Goal: Task Accomplishment & Management: Manage account settings

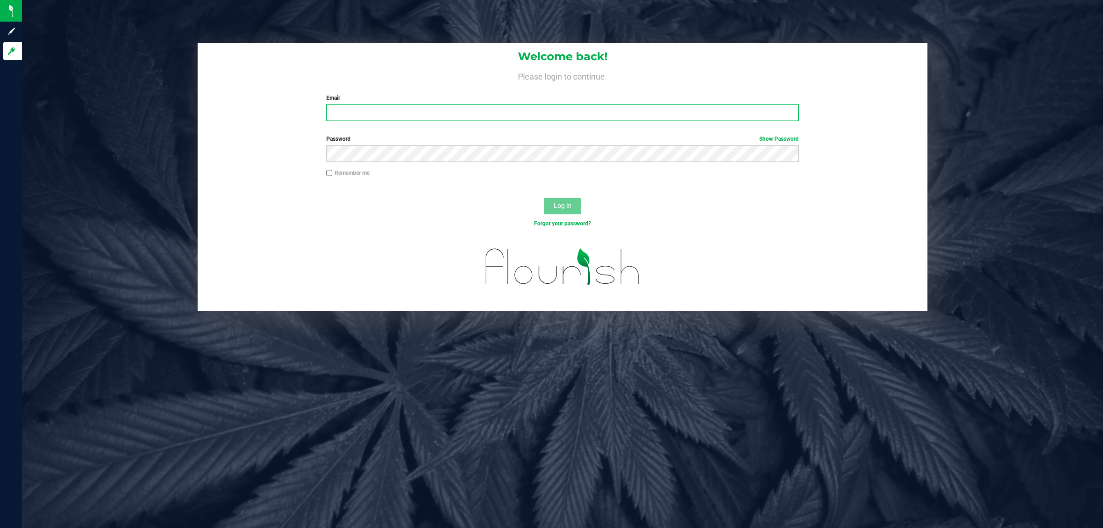
click at [379, 107] on input "Email" at bounding box center [562, 112] width 473 height 17
type input "[EMAIL_ADDRESS][DOMAIN_NAME]"
click at [544, 198] on button "Log In" at bounding box center [562, 206] width 37 height 17
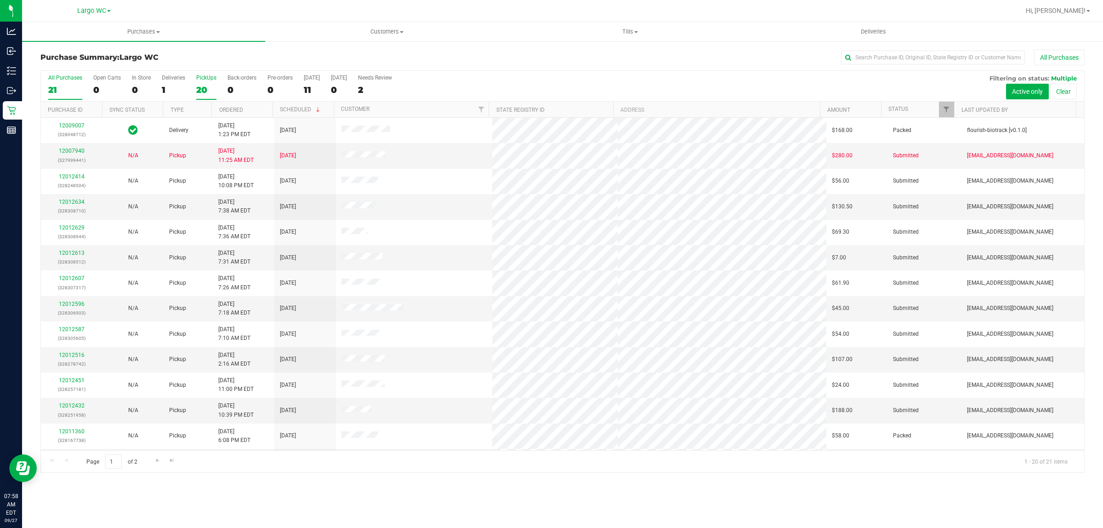
click at [211, 74] on div "PickUps" at bounding box center [206, 77] width 20 height 6
click at [0, 0] on input "PickUps 20" at bounding box center [0, 0] width 0 height 0
click at [300, 509] on div "Purchases Summary of purchases Fulfillment All purchases Customers All customer…" at bounding box center [562, 275] width 1081 height 506
click at [633, 31] on span "Tills" at bounding box center [630, 32] width 242 height 8
click at [574, 51] on li "Manage tills" at bounding box center [629, 55] width 243 height 11
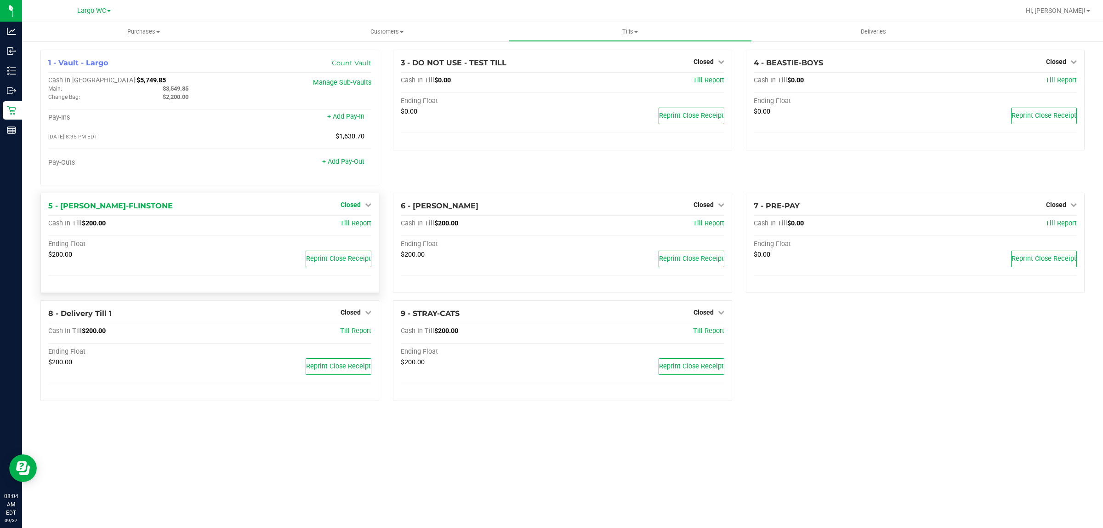
click at [357, 206] on span "Closed" at bounding box center [351, 204] width 20 height 7
click at [364, 228] on div "Open Till" at bounding box center [351, 223] width 68 height 11
click at [358, 223] on link "Open Till" at bounding box center [350, 223] width 24 height 7
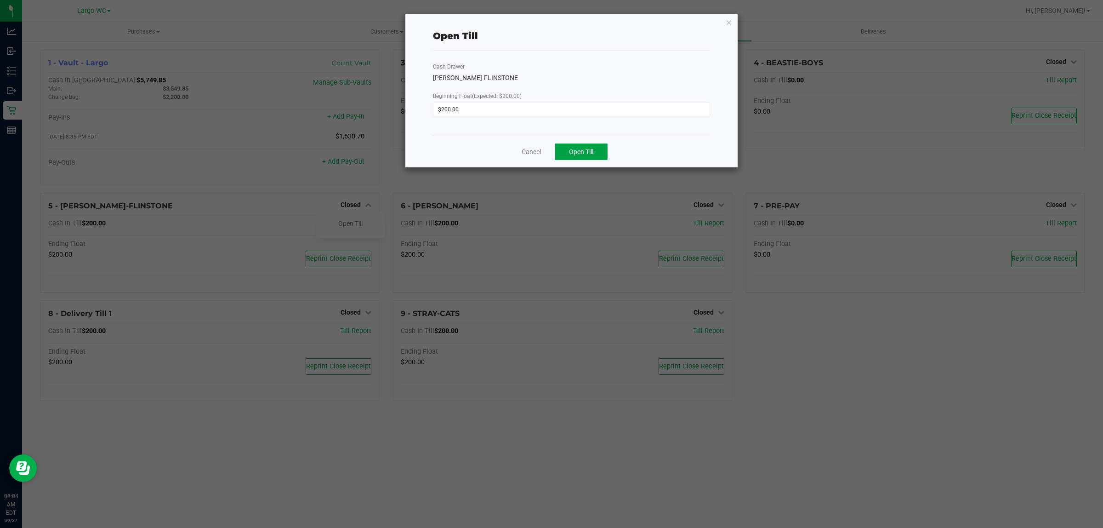
click at [570, 151] on span "Open Till" at bounding box center [581, 151] width 24 height 7
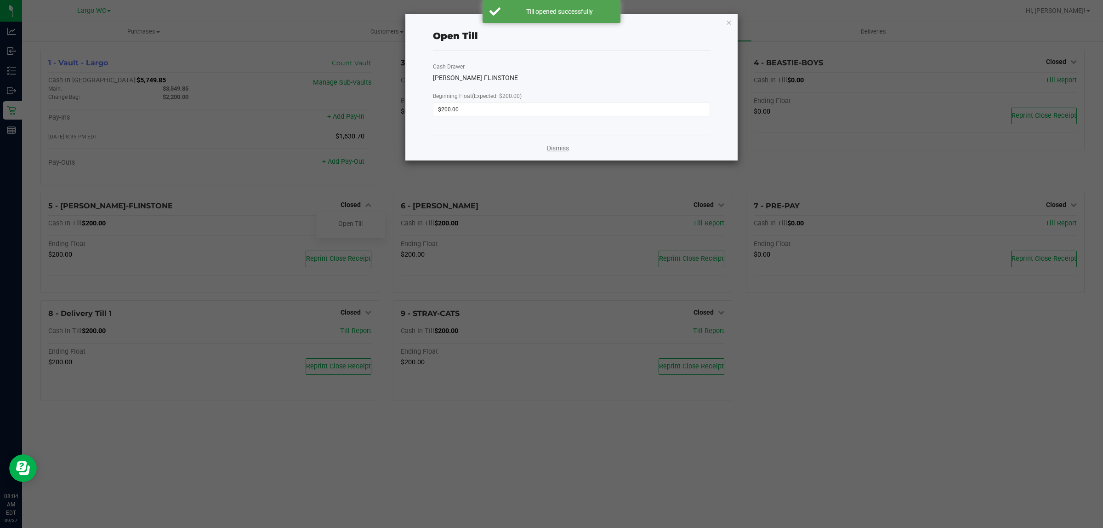
click at [557, 146] on link "Dismiss" at bounding box center [558, 148] width 22 height 10
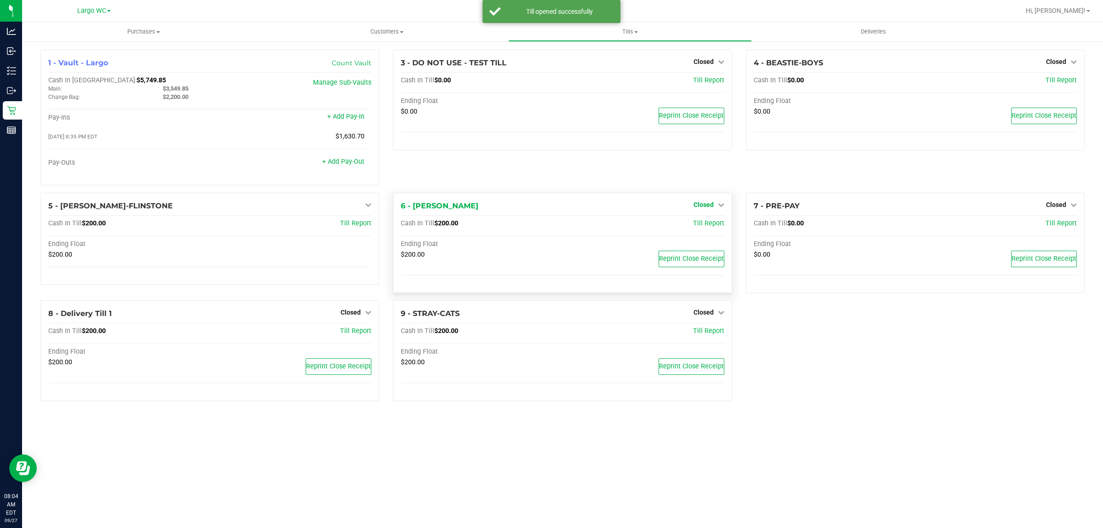
click at [710, 208] on span "Closed" at bounding box center [704, 204] width 20 height 7
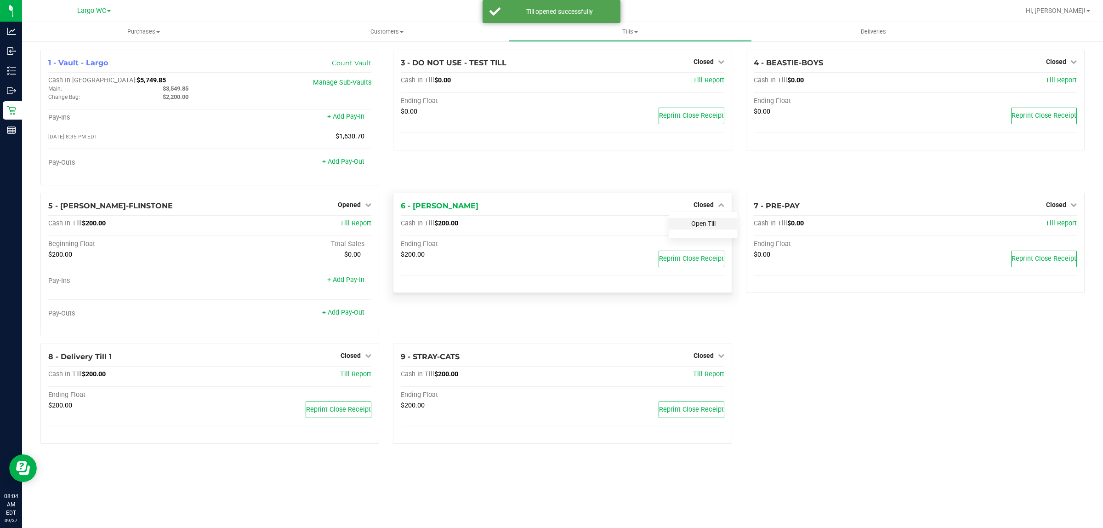
click at [709, 227] on link "Open Till" at bounding box center [703, 223] width 24 height 7
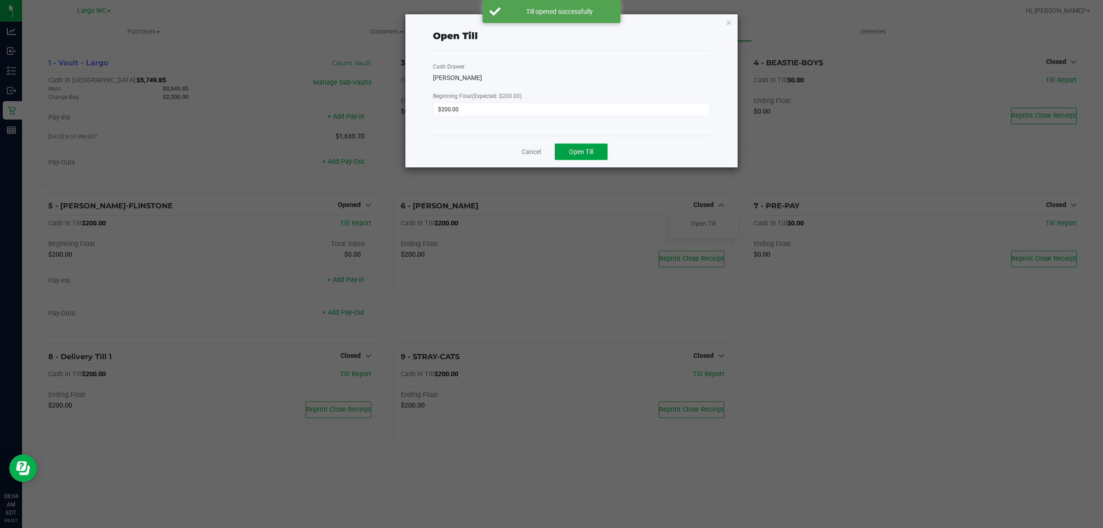
click at [584, 154] on span "Open Till" at bounding box center [581, 151] width 24 height 7
click at [551, 152] on link "Dismiss" at bounding box center [558, 148] width 22 height 10
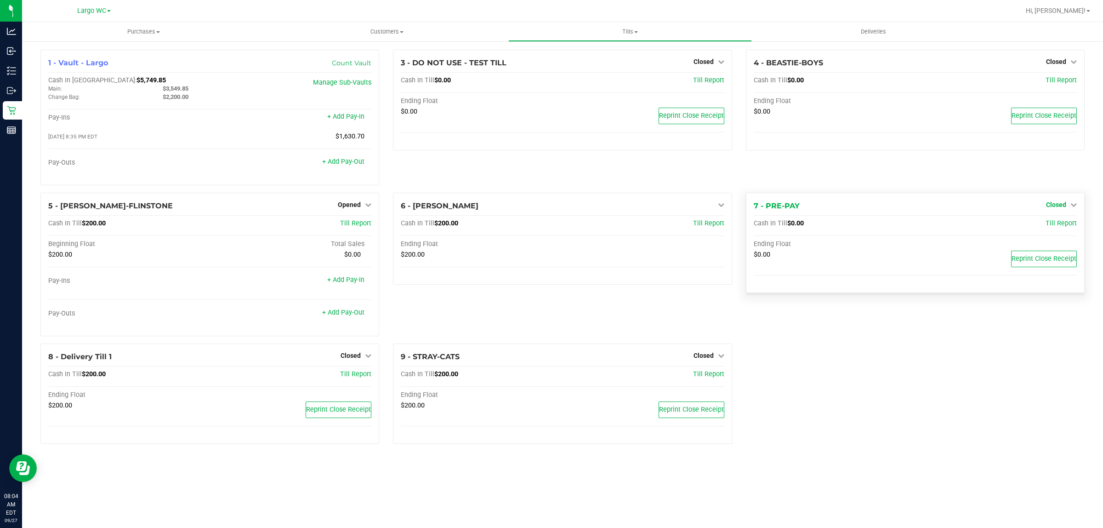
click at [1058, 204] on span "Closed" at bounding box center [1056, 204] width 20 height 7
click at [1051, 227] on link "Open Till" at bounding box center [1056, 223] width 24 height 7
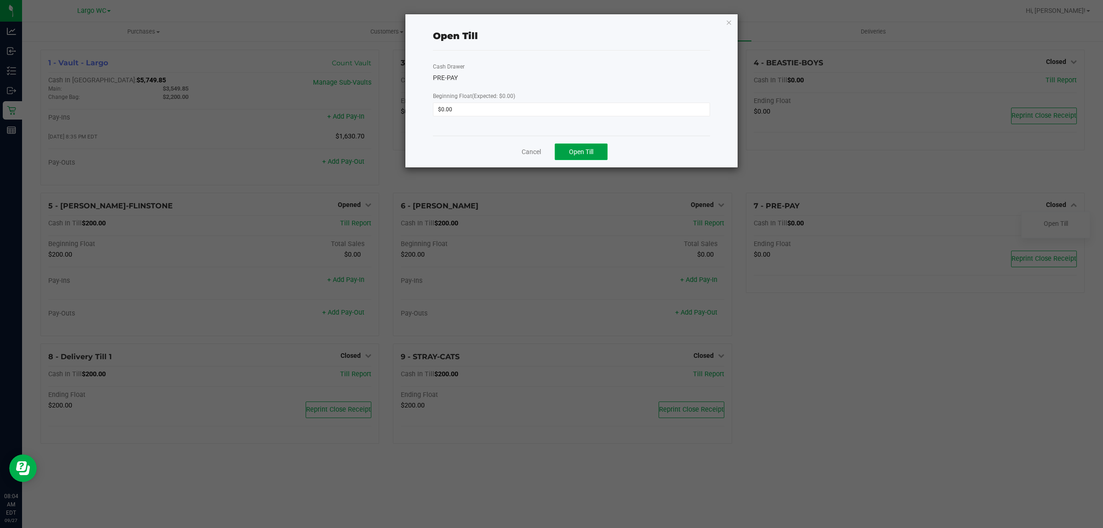
click at [569, 152] on span "Open Till" at bounding box center [581, 151] width 24 height 7
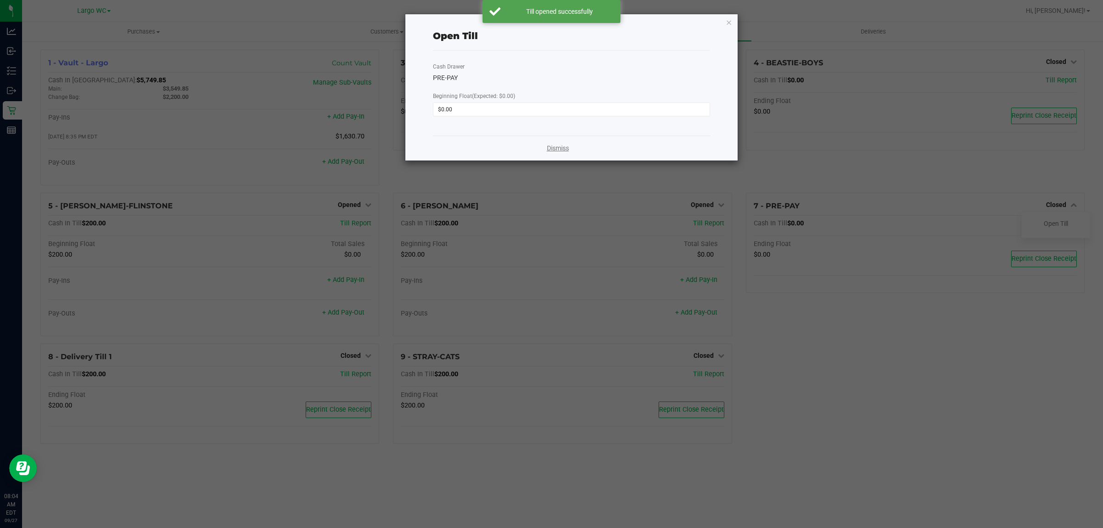
click at [556, 152] on link "Dismiss" at bounding box center [558, 148] width 22 height 10
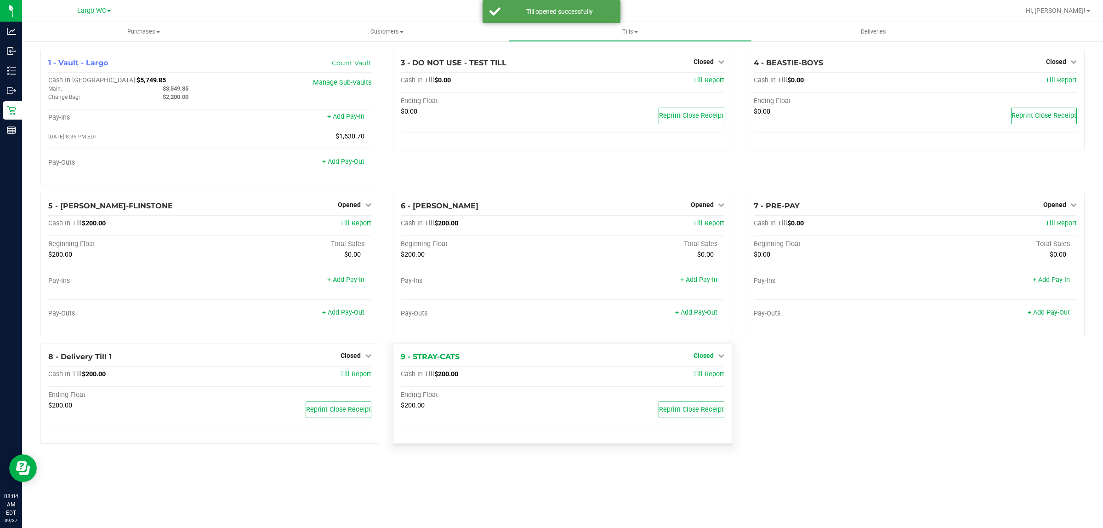
click at [706, 355] on span "Closed" at bounding box center [704, 355] width 20 height 7
click at [697, 380] on div "Open Till" at bounding box center [703, 374] width 68 height 11
click at [702, 378] on link "Open Till" at bounding box center [703, 373] width 24 height 7
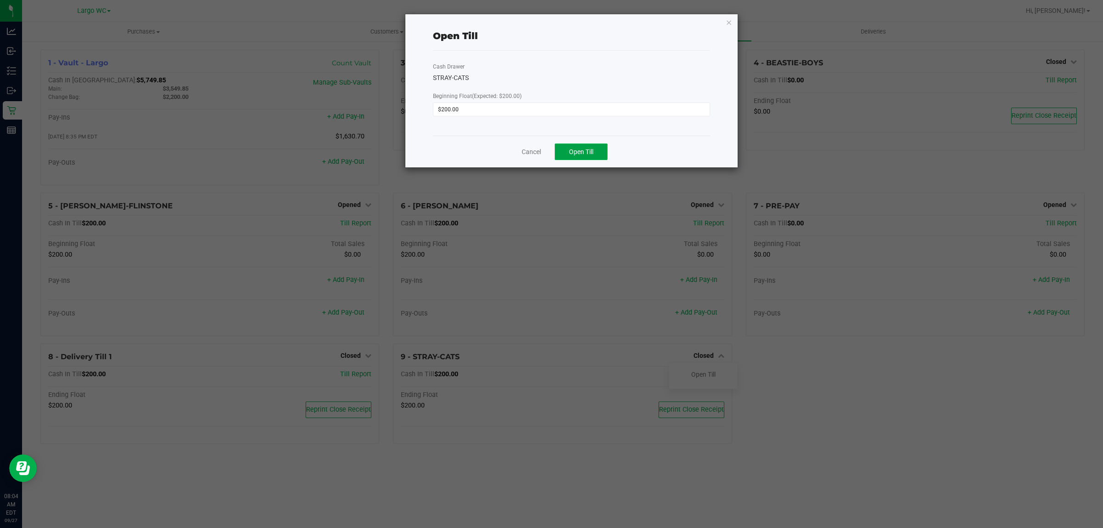
click at [586, 155] on span "Open Till" at bounding box center [581, 151] width 24 height 7
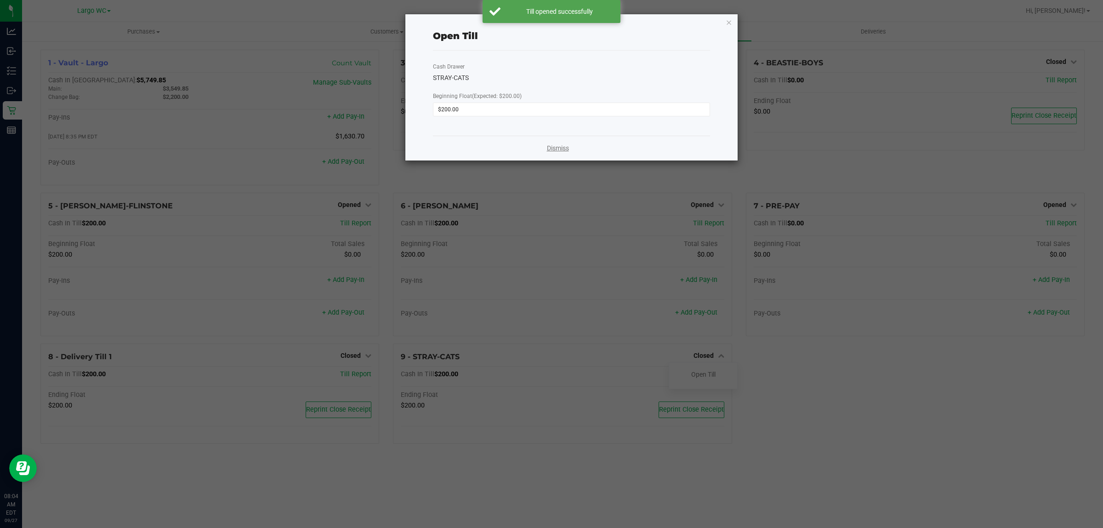
click at [562, 148] on link "Dismiss" at bounding box center [558, 148] width 22 height 10
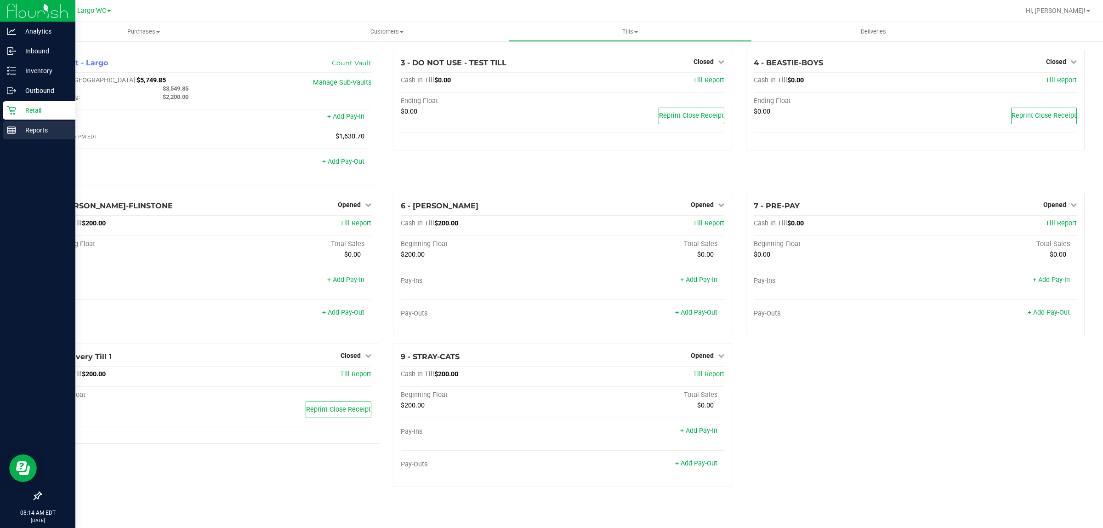
click at [0, 121] on link "Reports" at bounding box center [37, 131] width 75 height 20
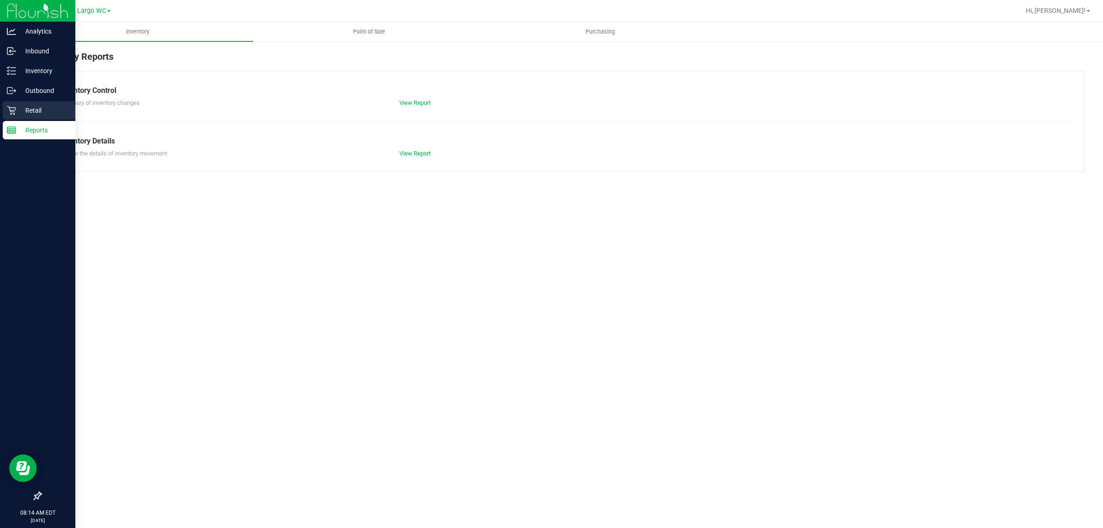
click at [11, 106] on icon at bounding box center [11, 110] width 9 height 9
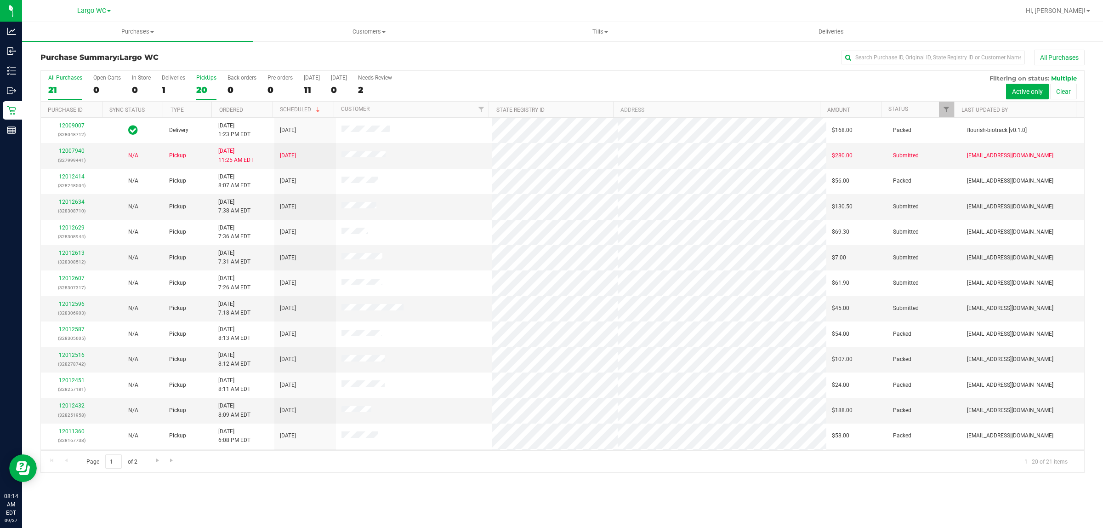
click at [199, 93] on div "20" at bounding box center [206, 90] width 20 height 11
click at [0, 0] on input "PickUps 20" at bounding box center [0, 0] width 0 height 0
click at [205, 81] on div "PickUps" at bounding box center [206, 77] width 20 height 6
click at [0, 0] on input "PickUps 20" at bounding box center [0, 0] width 0 height 0
click at [210, 85] on div "20" at bounding box center [206, 90] width 20 height 11
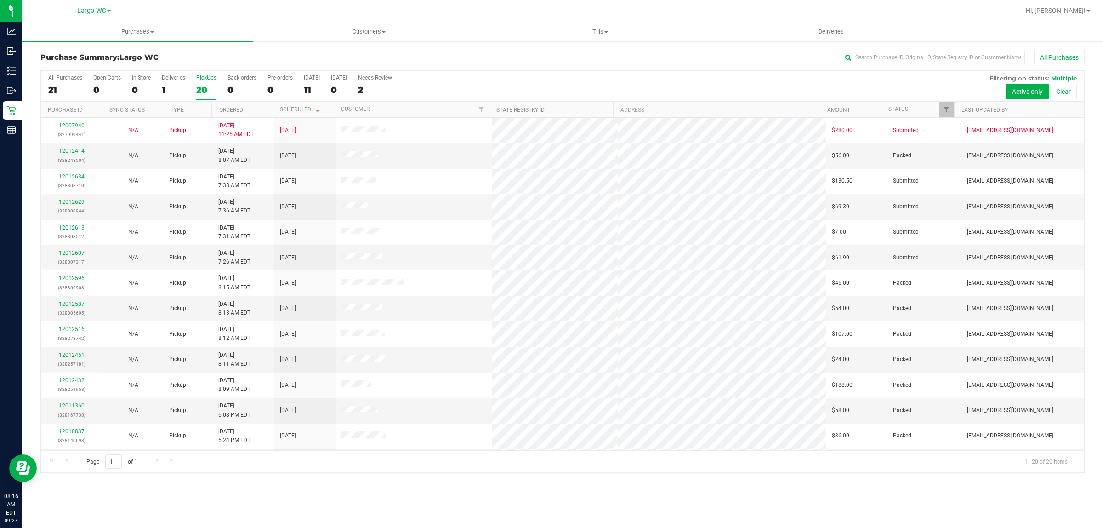
click at [0, 0] on input "PickUps 20" at bounding box center [0, 0] width 0 height 0
drag, startPoint x: 317, startPoint y: 185, endPoint x: 439, endPoint y: 267, distance: 146.5
click at [439, 267] on tbody "12007940 (327999441) N/A Pickup [DATE] 11:25 AM EDT 9/29/2025 $280.00 Submitted…" at bounding box center [562, 372] width 1043 height 509
click at [439, 261] on td at bounding box center [414, 257] width 157 height 25
click at [210, 80] on div "PickUps" at bounding box center [206, 77] width 20 height 6
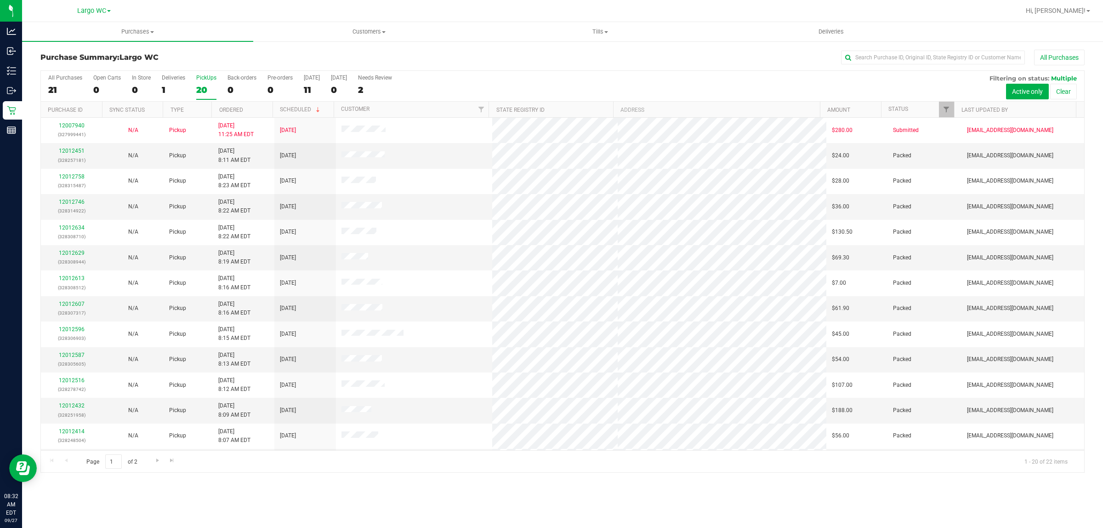
click at [0, 0] on input "PickUps 20" at bounding box center [0, 0] width 0 height 0
click at [591, 31] on span "Tills" at bounding box center [600, 32] width 230 height 8
click at [573, 51] on li "Manage tills" at bounding box center [599, 55] width 231 height 11
click at [532, 56] on span "Manage tills" at bounding box center [515, 55] width 62 height 8
click at [529, 57] on span "Manage tills" at bounding box center [515, 55] width 62 height 8
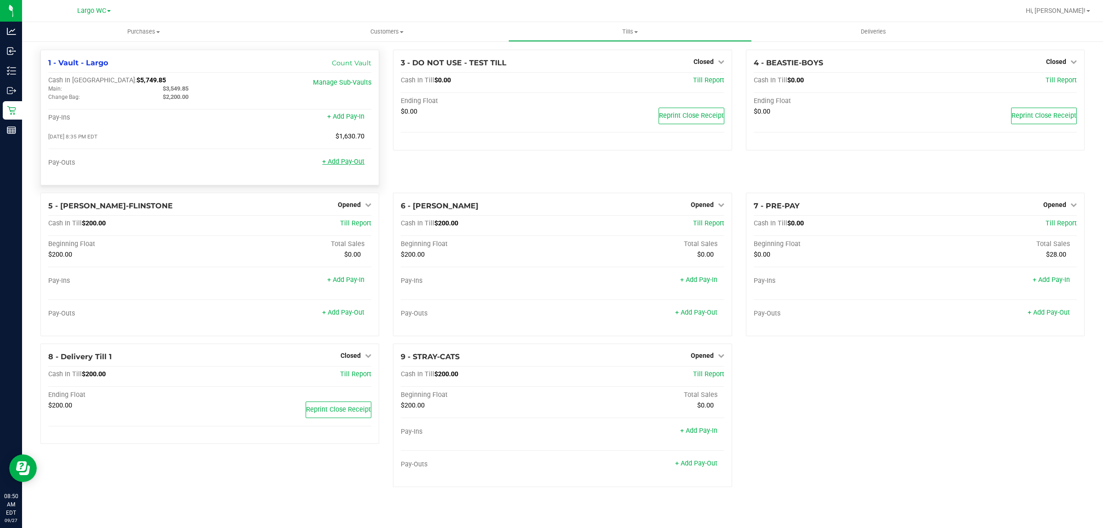
click at [337, 162] on link "+ Add Pay-Out" at bounding box center [343, 162] width 42 height 8
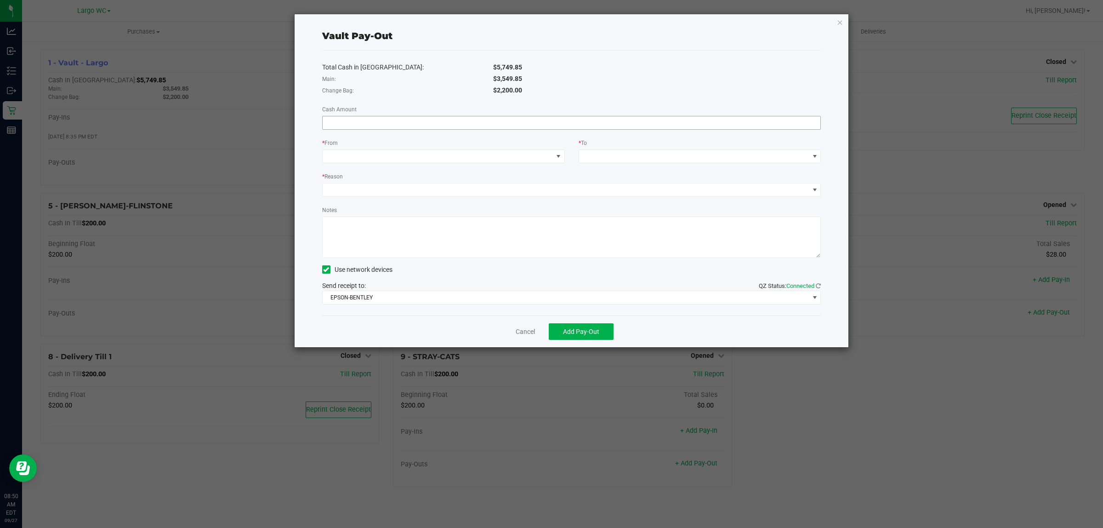
click at [415, 119] on input at bounding box center [572, 122] width 498 height 13
type input "0"
type input "$0.00"
drag, startPoint x: 486, startPoint y: 81, endPoint x: 529, endPoint y: 77, distance: 43.9
click at [529, 77] on div "$3,549.85" at bounding box center [657, 79] width 342 height 10
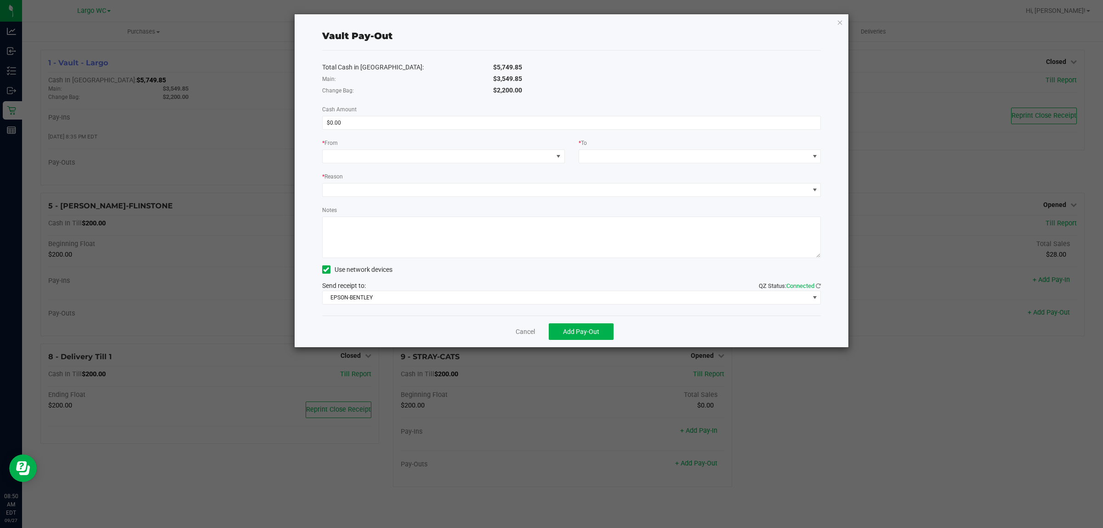
click at [647, 106] on div "Total Cash in [GEOGRAPHIC_DATA]: $5,749.85 Main: $3,549.85 Change Bag: $2,200.0…" at bounding box center [571, 183] width 499 height 265
click at [509, 156] on span at bounding box center [438, 156] width 230 height 13
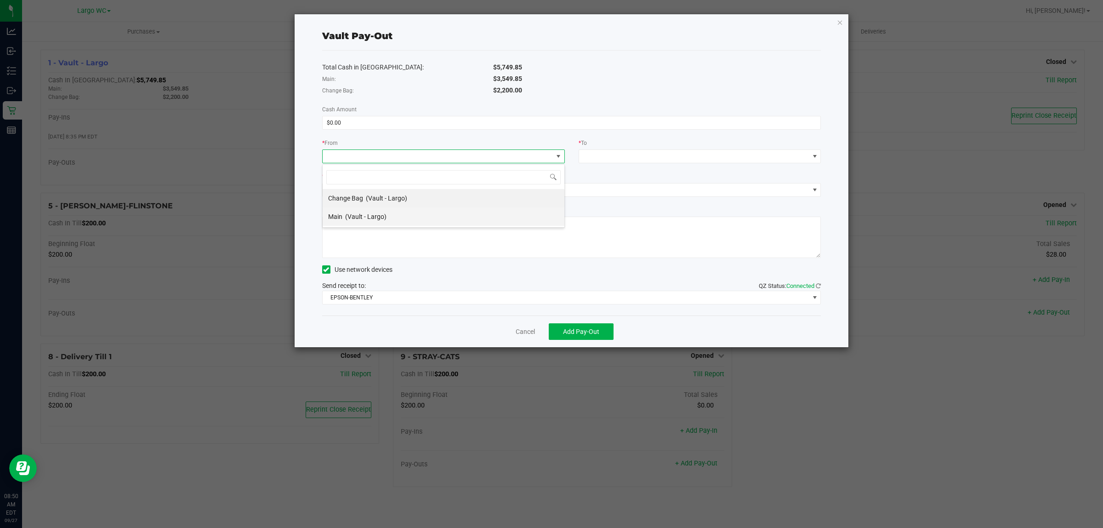
click at [408, 210] on li "Main (Vault - Largo)" at bounding box center [444, 216] width 242 height 18
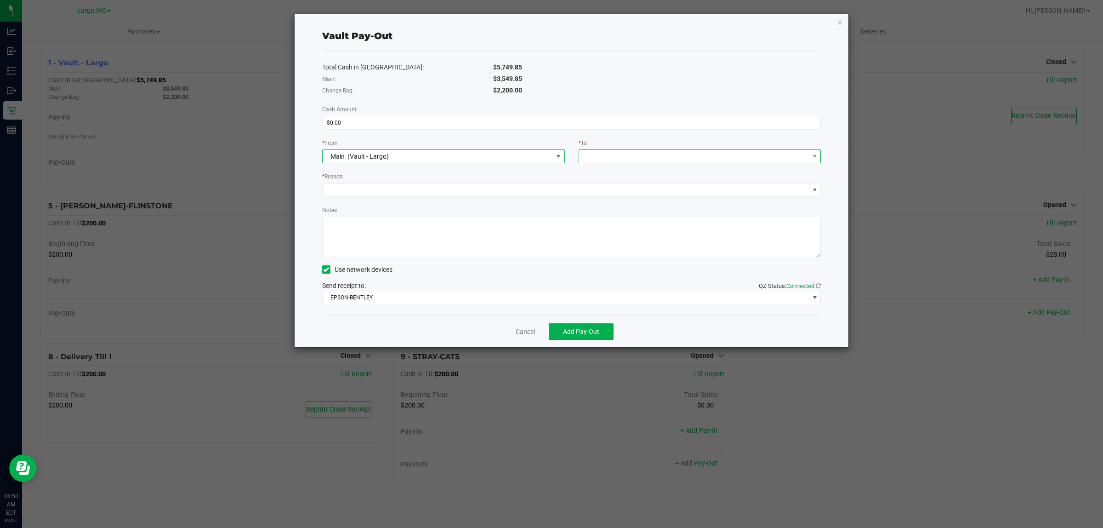
click at [604, 159] on span at bounding box center [694, 156] width 230 height 13
click at [600, 256] on span "Empyreal Transfer" at bounding box center [611, 253] width 52 height 7
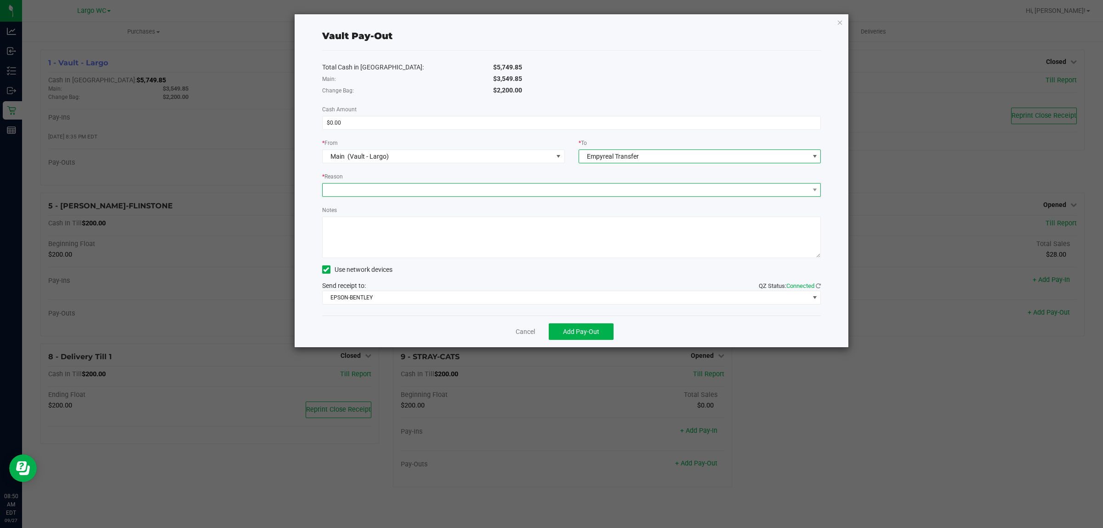
click at [406, 194] on span at bounding box center [566, 189] width 487 height 13
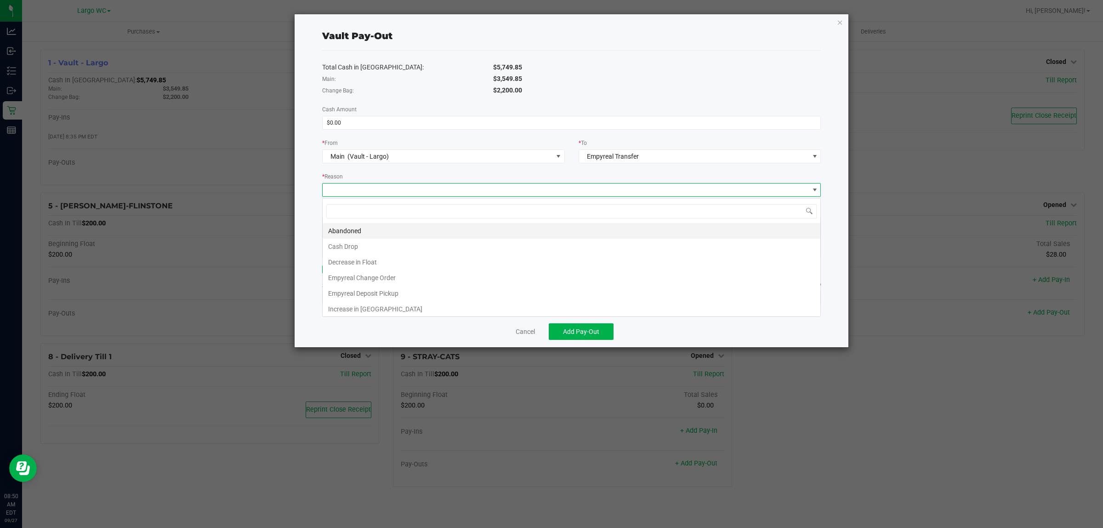
scroll to position [14, 499]
click at [380, 297] on li "Empyreal Deposit Pickup" at bounding box center [572, 293] width 498 height 16
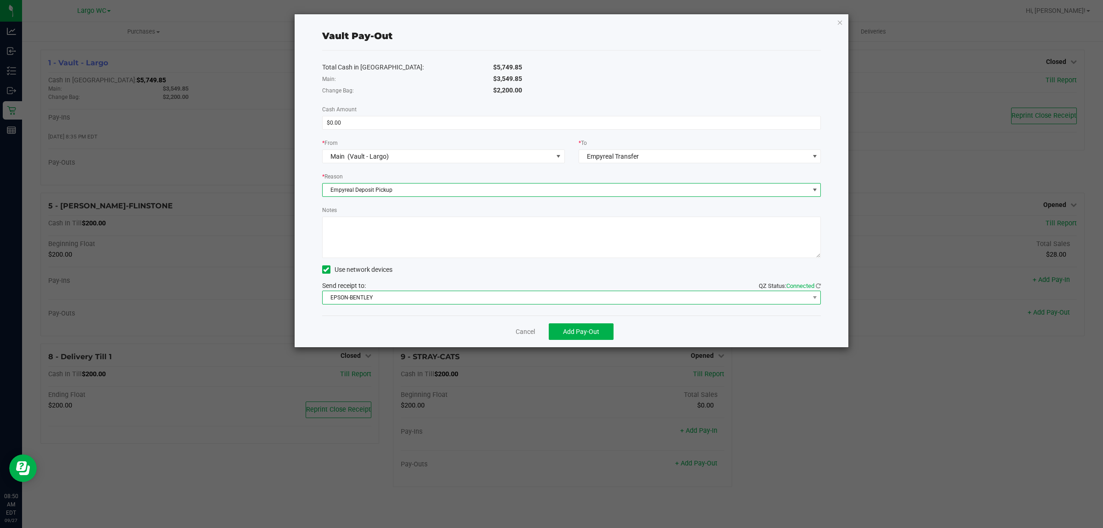
click at [380, 300] on span "EPSON-BENTLEY" at bounding box center [566, 297] width 487 height 13
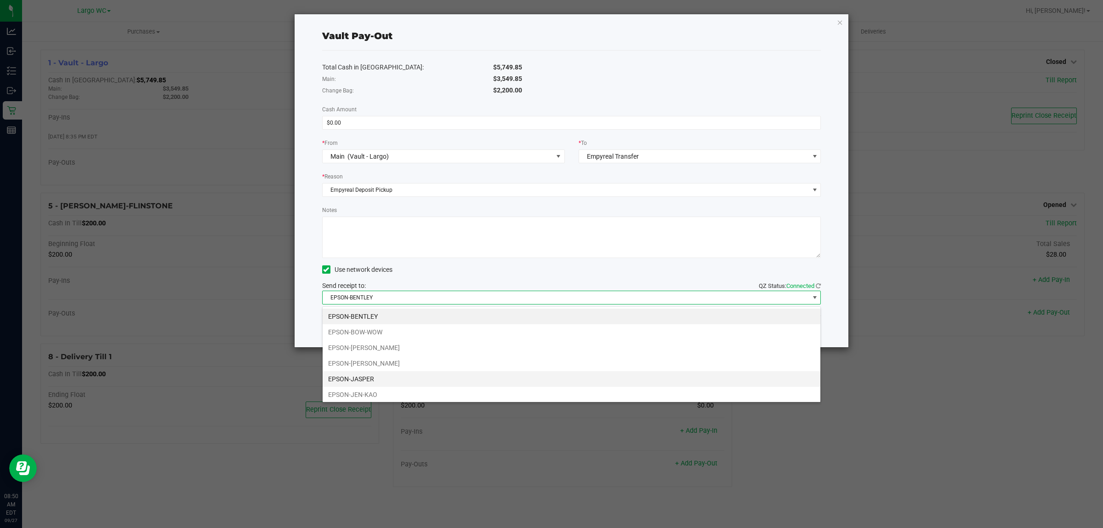
click at [363, 380] on li "EPSON-JASPER" at bounding box center [572, 379] width 498 height 16
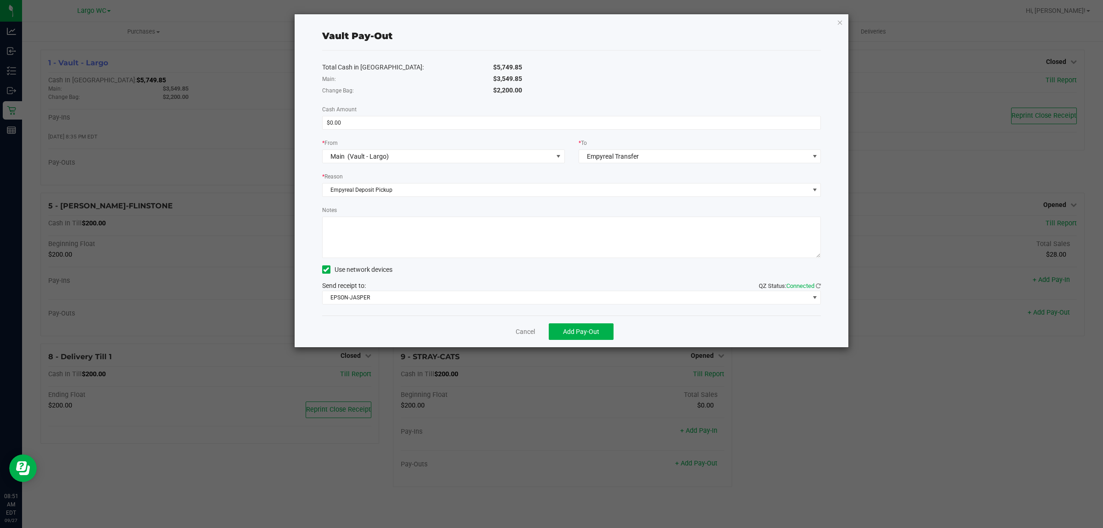
click at [353, 325] on div "Cancel Add Pay-Out" at bounding box center [571, 331] width 499 height 32
click at [377, 230] on textarea "Notes" at bounding box center [571, 236] width 499 height 41
click at [414, 246] on textarea "Notes" at bounding box center [571, 236] width 499 height 41
type textarea "0000.00 Empyreal Deposit PU 20250927"
click at [518, 334] on link "Cancel" at bounding box center [525, 332] width 19 height 10
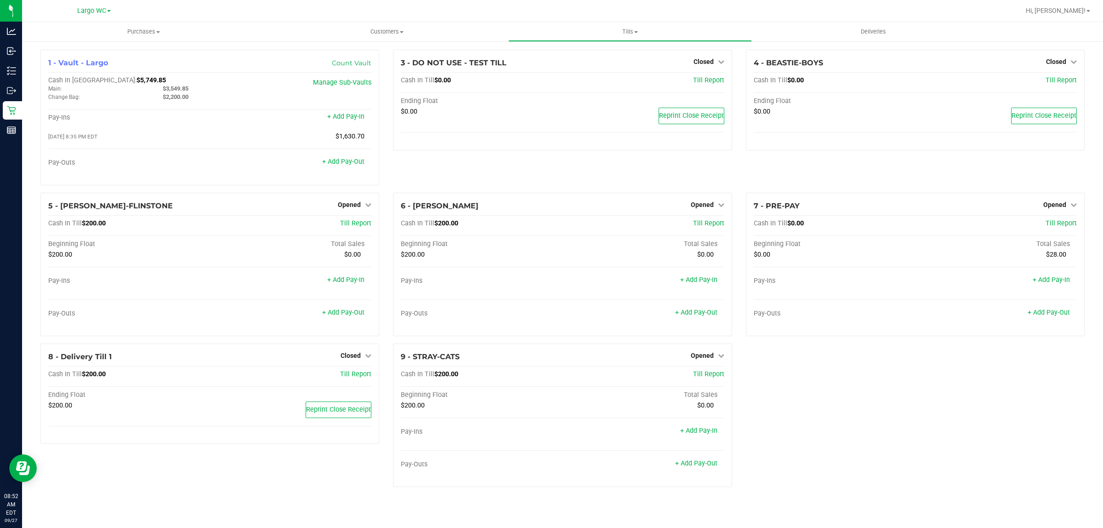
click at [394, 167] on div "3 - DO NOT USE - TEST TILL Closed Open Till Cash In Till $0.00 Till Report Endi…" at bounding box center [562, 121] width 353 height 143
click at [353, 208] on span "Opened" at bounding box center [349, 204] width 23 height 7
click at [354, 225] on link "Close Till" at bounding box center [350, 223] width 25 height 7
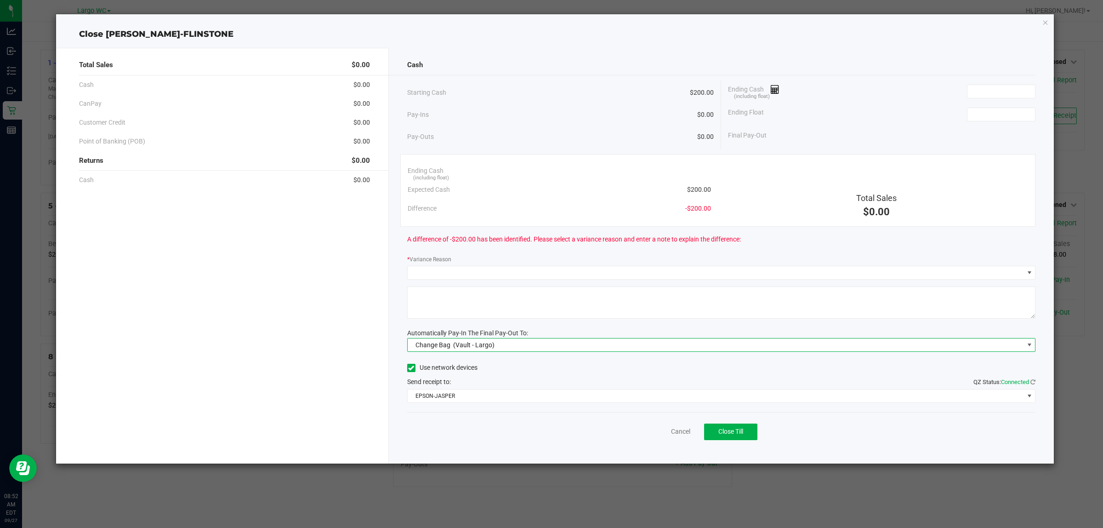
click at [583, 346] on span "Change Bag (Vault - Largo)" at bounding box center [716, 344] width 616 height 13
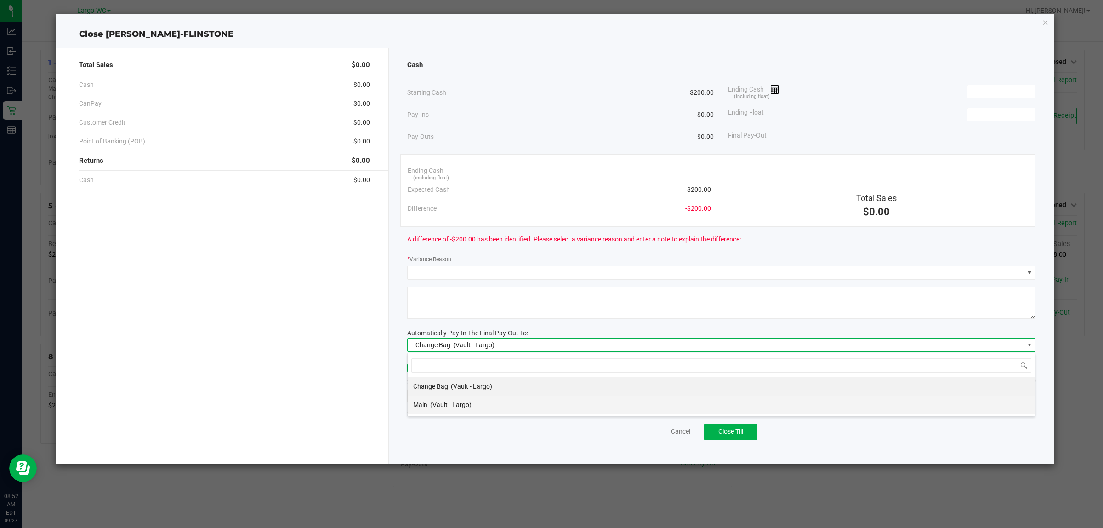
click at [453, 398] on div "Main (Vault - Largo)" at bounding box center [442, 404] width 58 height 17
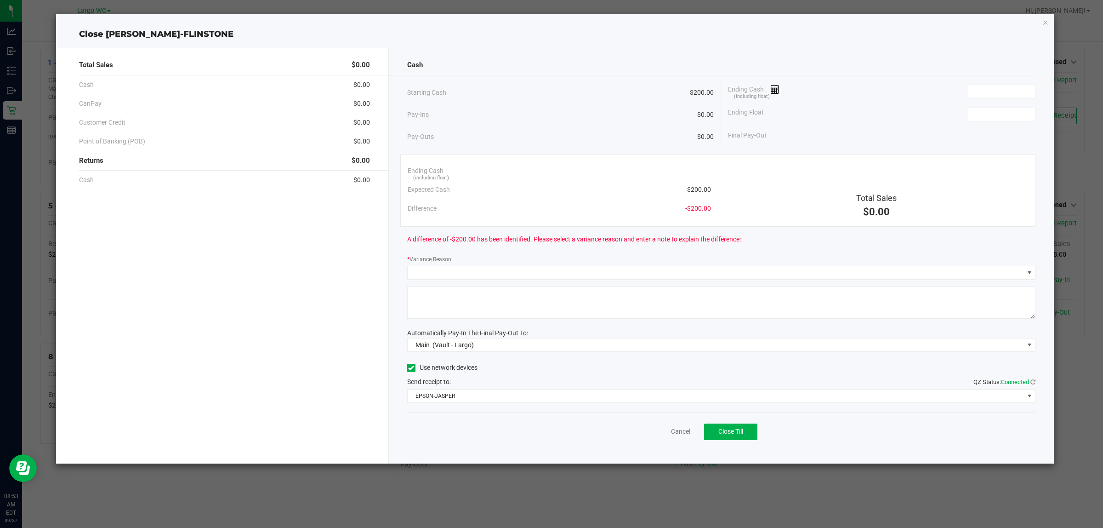
click at [476, 415] on div "Cancel Close Till" at bounding box center [721, 429] width 629 height 35
click at [672, 432] on link "Cancel" at bounding box center [680, 431] width 19 height 10
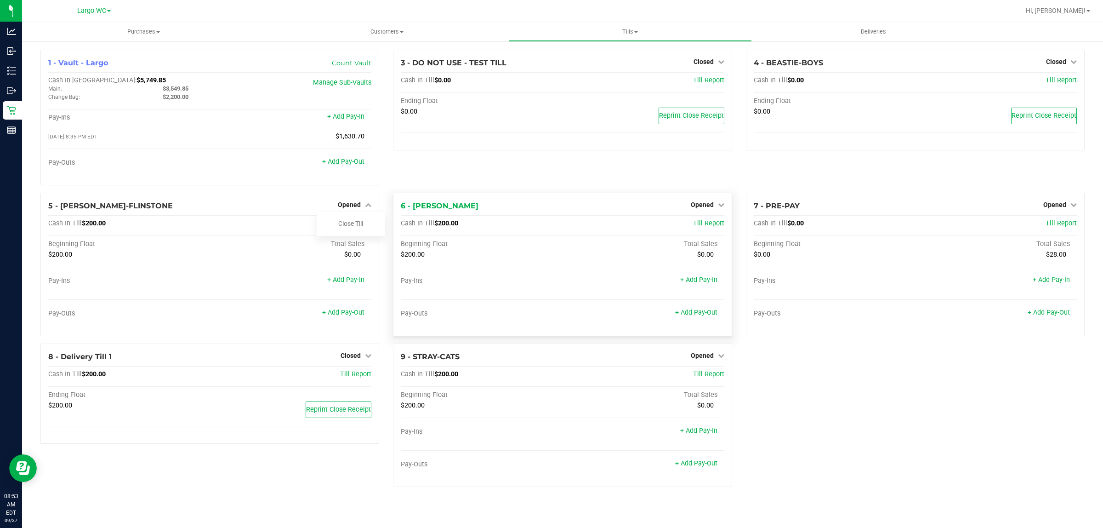
click at [458, 292] on div at bounding box center [562, 292] width 323 height 6
click at [361, 203] on link "Opened" at bounding box center [355, 204] width 34 height 7
click at [415, 170] on div "3 - DO NOT USE - TEST TILL Closed Open Till Cash In Till $0.00 Till Report Endi…" at bounding box center [562, 121] width 353 height 143
click at [354, 203] on span "Opened" at bounding box center [349, 204] width 23 height 7
click at [357, 222] on link "Close Till" at bounding box center [350, 223] width 25 height 7
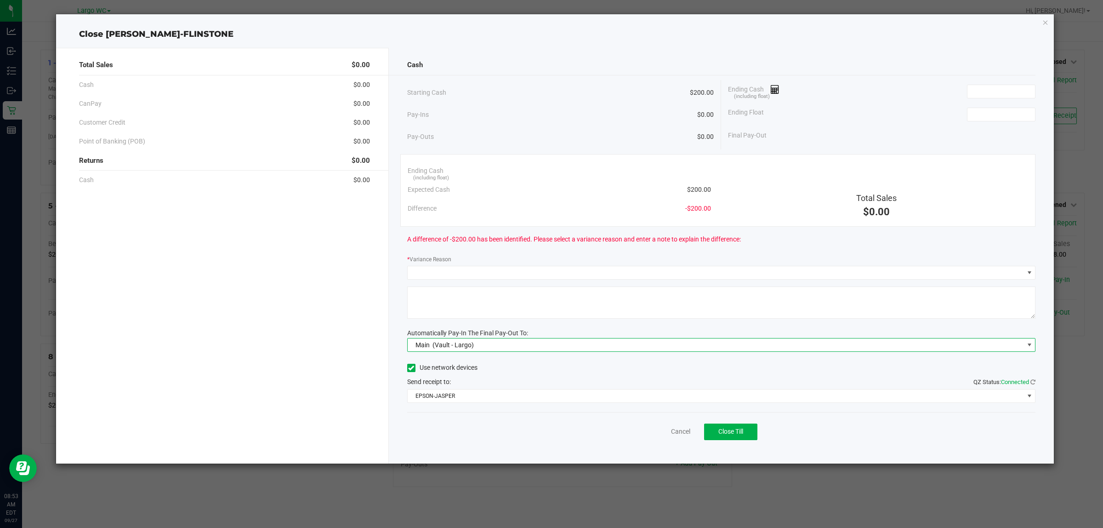
click at [456, 350] on div "Main (Vault - Largo)" at bounding box center [442, 344] width 63 height 17
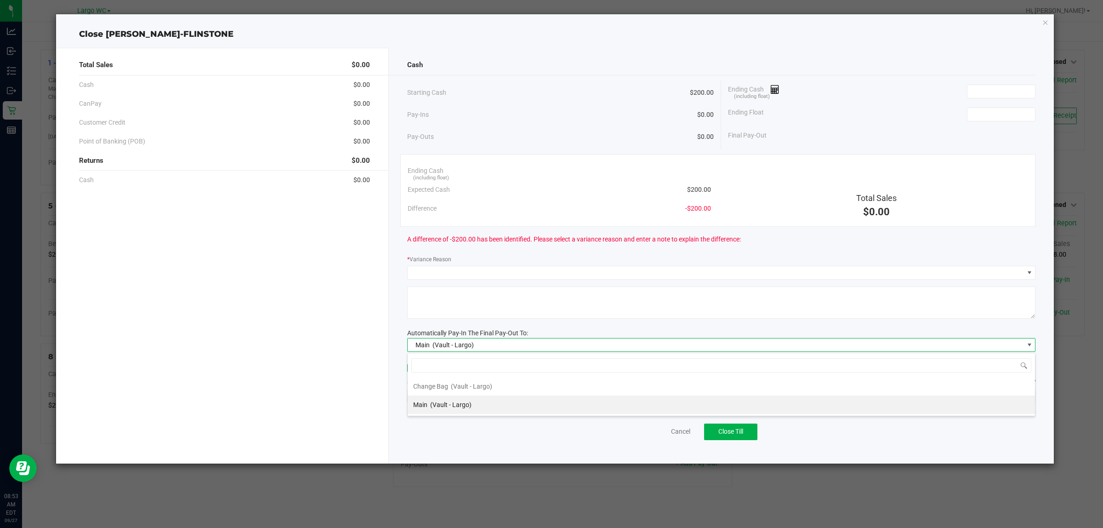
click at [455, 350] on div "Main (Vault - Largo)" at bounding box center [442, 344] width 63 height 17
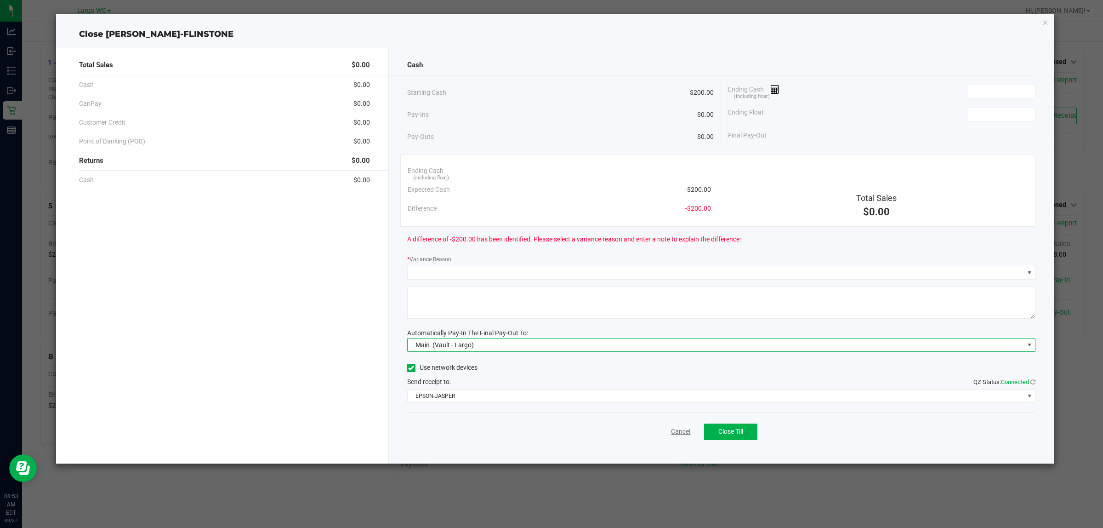
click at [671, 432] on link "Cancel" at bounding box center [680, 431] width 19 height 10
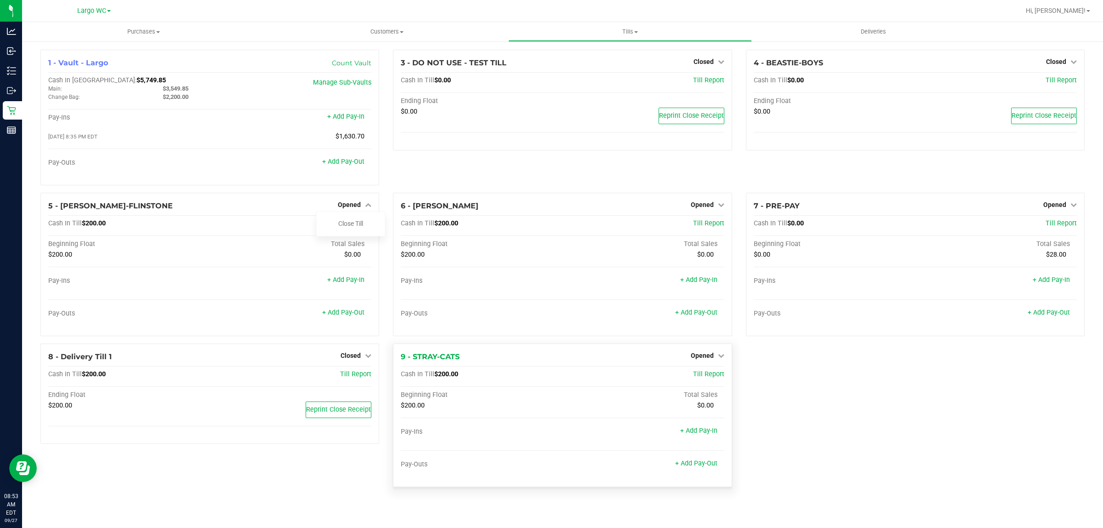
click at [515, 421] on div "Beginning Float Total Sales $200.00 $0.00" at bounding box center [562, 409] width 323 height 37
click at [355, 208] on span "Opened" at bounding box center [349, 204] width 23 height 7
click at [396, 189] on div "3 - DO NOT USE - TEST TILL Closed Open Till Cash In Till $0.00 Till Report Endi…" at bounding box center [562, 121] width 353 height 143
click at [350, 165] on link "+ Add Pay-Out" at bounding box center [343, 162] width 42 height 8
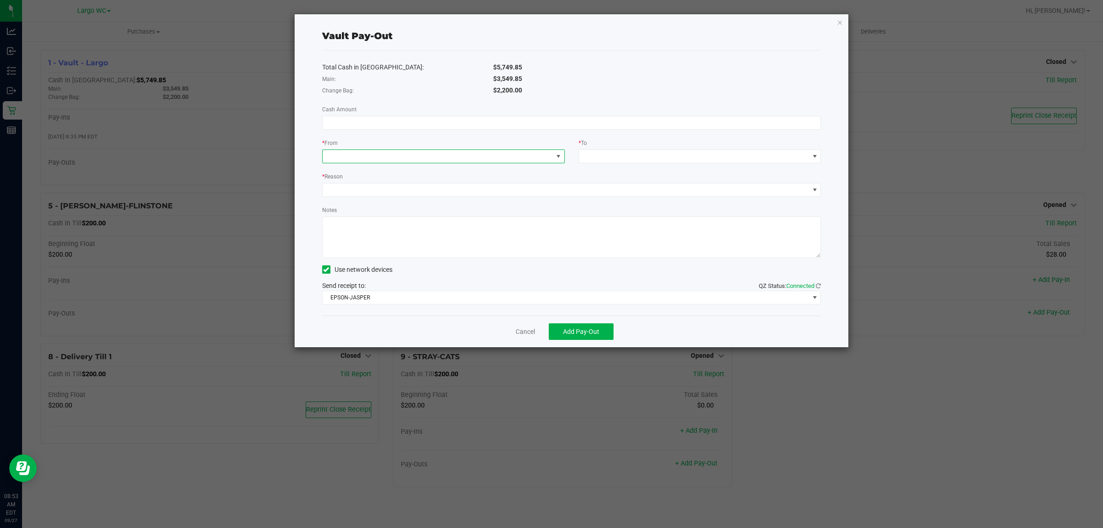
click at [371, 157] on span at bounding box center [438, 156] width 230 height 13
click at [444, 130] on span at bounding box center [571, 123] width 499 height 14
click at [401, 154] on span at bounding box center [438, 156] width 230 height 13
drag, startPoint x: 358, startPoint y: 203, endPoint x: 387, endPoint y: 189, distance: 31.0
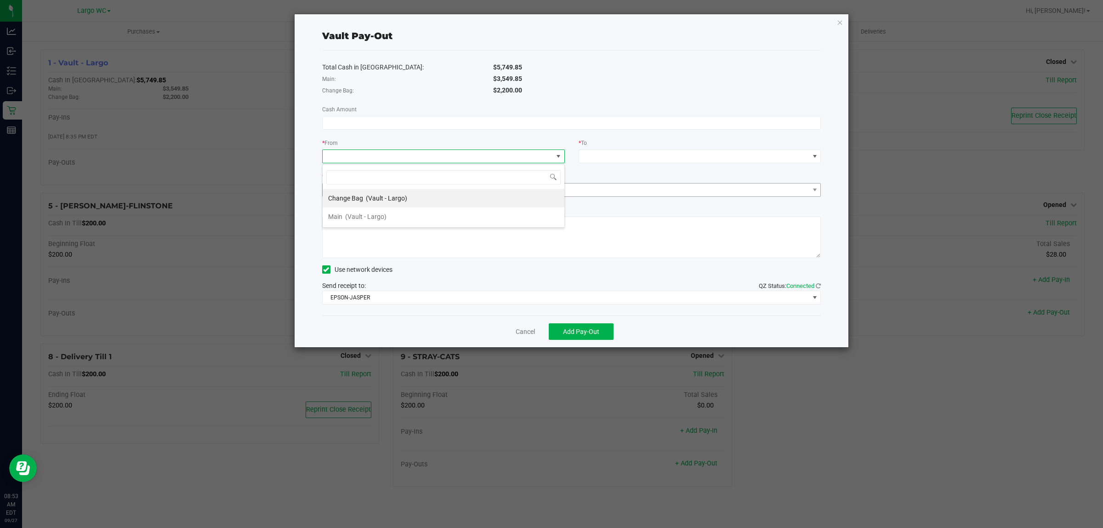
click at [359, 202] on div "Change Bag (Vault - Largo)" at bounding box center [367, 198] width 79 height 17
click at [601, 158] on span at bounding box center [694, 156] width 230 height 13
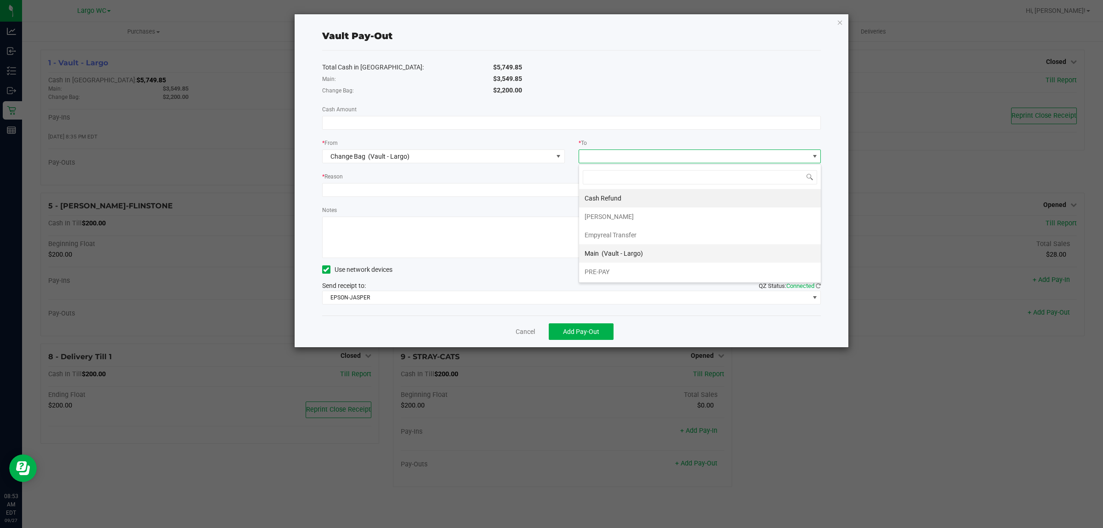
click at [608, 253] on span "(Vault - Largo)" at bounding box center [622, 253] width 41 height 7
click at [518, 199] on div "Total Cash in Vault: $5,749.85 Main: $3,549.85 Change Bag: $2,200.00 Cash Amoun…" at bounding box center [571, 183] width 499 height 265
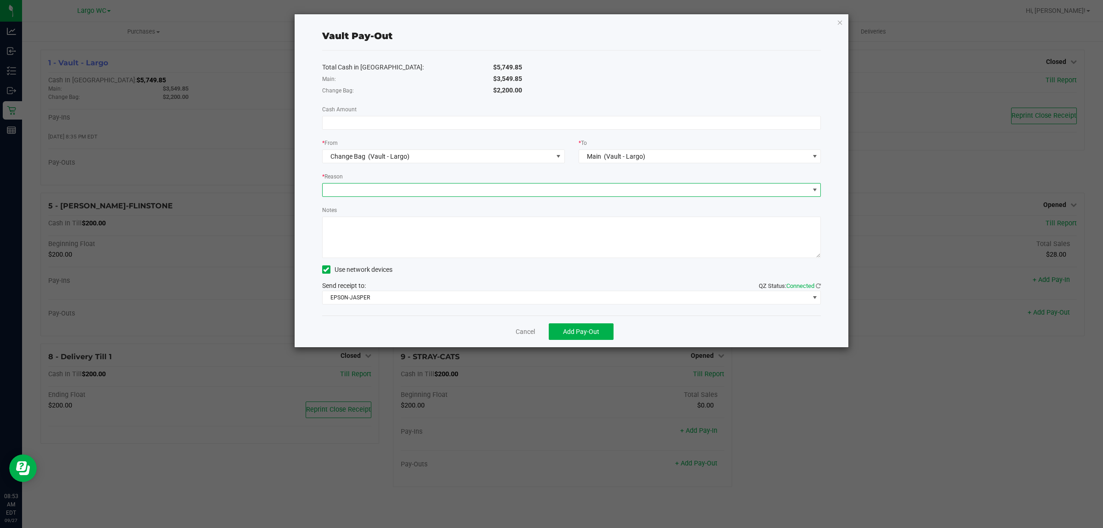
click at [483, 192] on span at bounding box center [566, 189] width 487 height 13
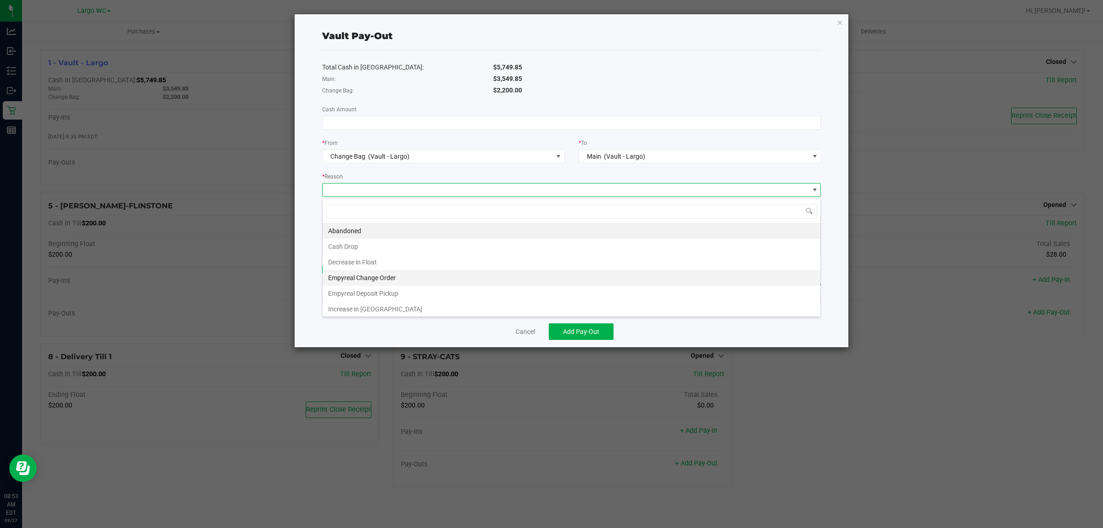
scroll to position [14, 499]
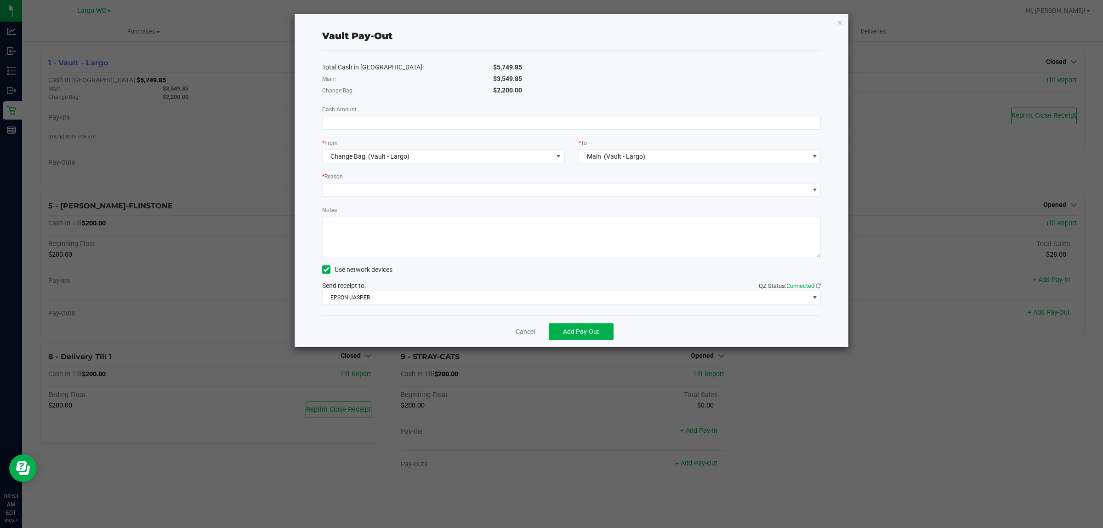
drag, startPoint x: 484, startPoint y: 86, endPoint x: 551, endPoint y: 90, distance: 66.7
click at [551, 90] on div "Change Bag: $2,200.00" at bounding box center [571, 90] width 513 height 11
click at [565, 91] on div "$2,200.00" at bounding box center [657, 90] width 342 height 10
click at [527, 336] on link "Cancel" at bounding box center [525, 332] width 19 height 10
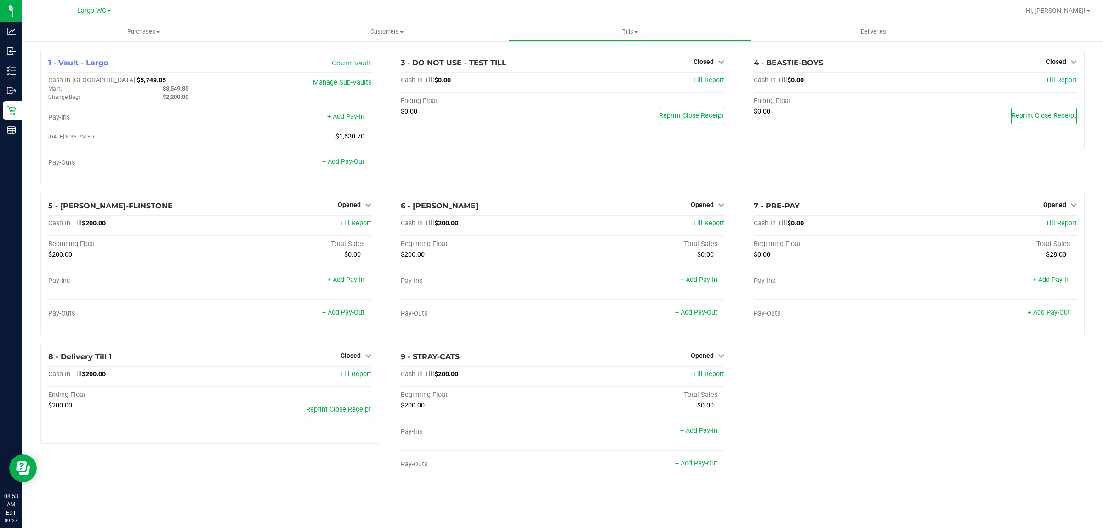
click at [407, 180] on div "3 - DO NOT USE - TEST TILL Closed Open Till Cash In Till $0.00 Till Report Endi…" at bounding box center [562, 121] width 353 height 143
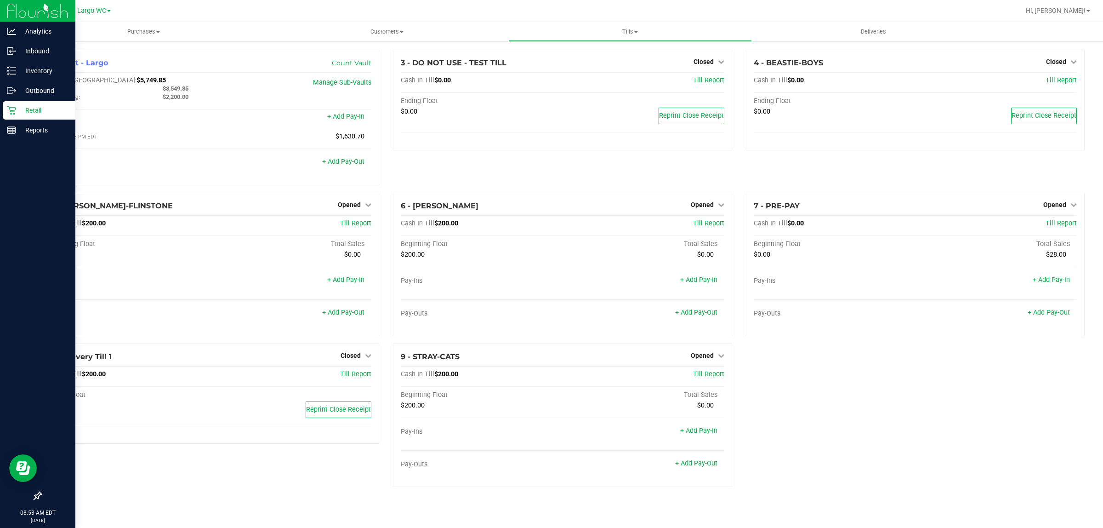
click at [17, 106] on p "Retail" at bounding box center [43, 110] width 55 height 11
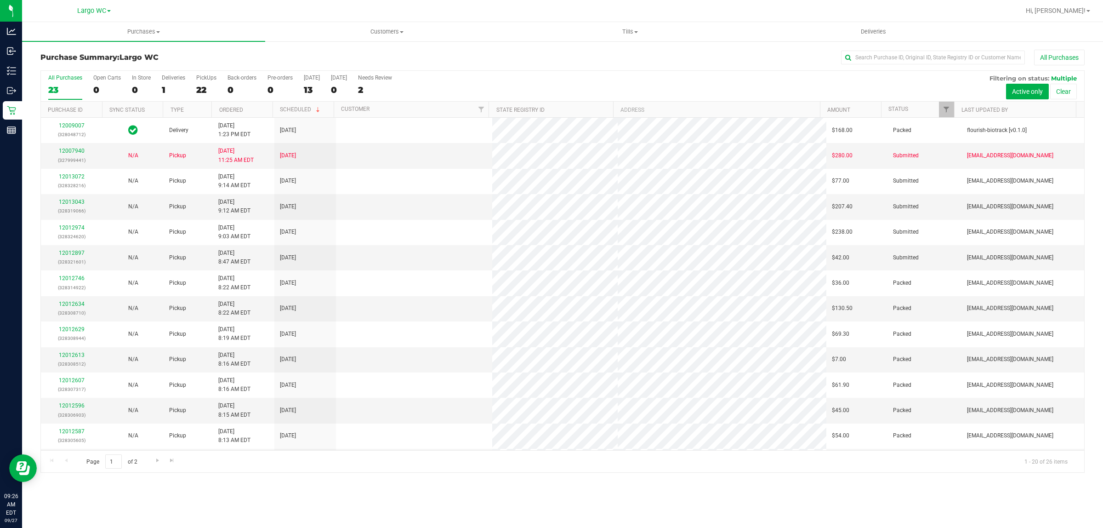
click at [201, 84] on label "PickUps 22" at bounding box center [206, 86] width 20 height 25
click at [0, 0] on input "PickUps 22" at bounding box center [0, 0] width 0 height 0
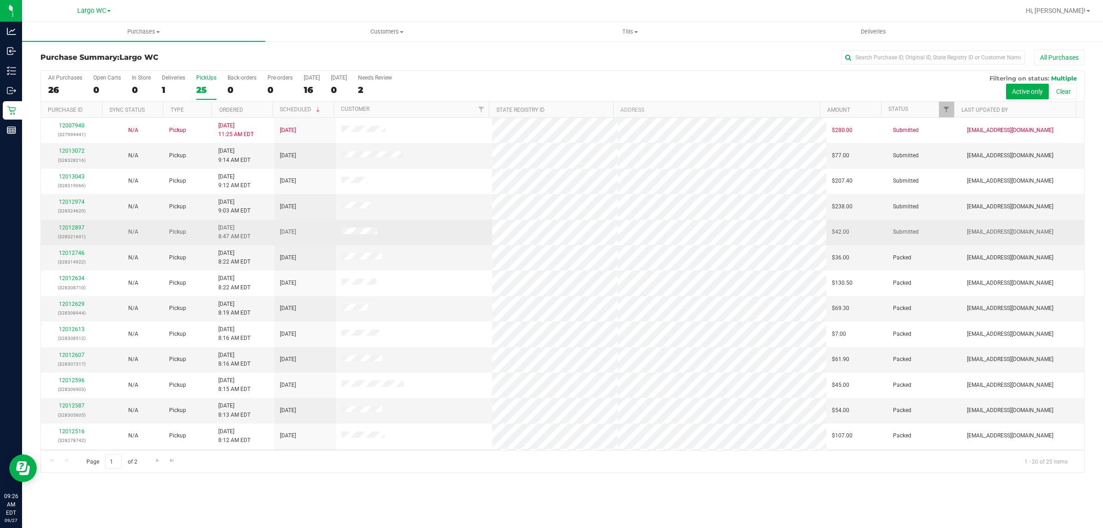
drag, startPoint x: 329, startPoint y: 152, endPoint x: 1041, endPoint y: 233, distance: 717.4
click at [1041, 233] on tbody "12007940 (327999441) N/A Pickup [DATE] 11:25 AM EDT 9/29/2025 $280.00 Submitted…" at bounding box center [562, 372] width 1043 height 509
click at [66, 228] on link "12012974" at bounding box center [72, 227] width 26 height 6
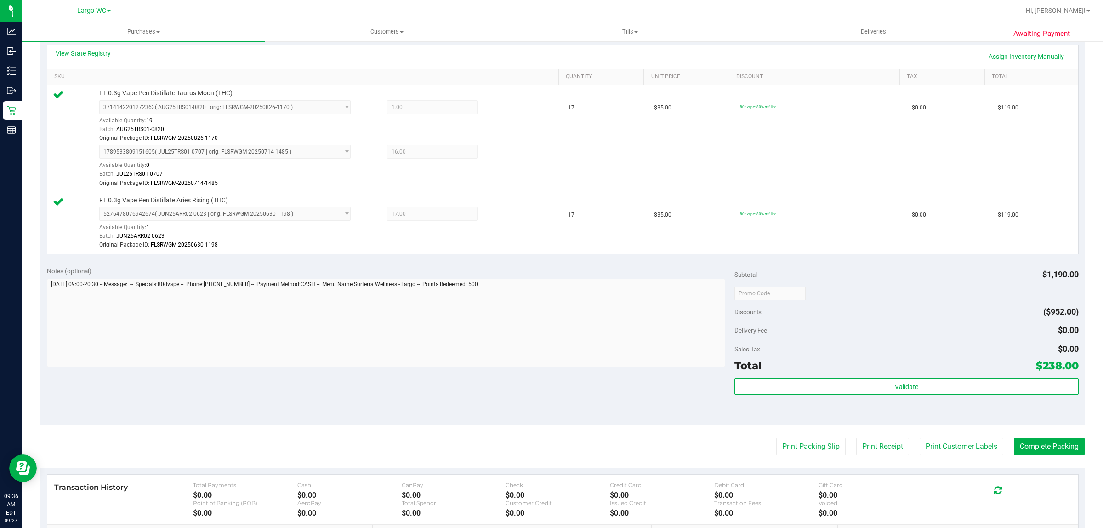
scroll to position [339, 0]
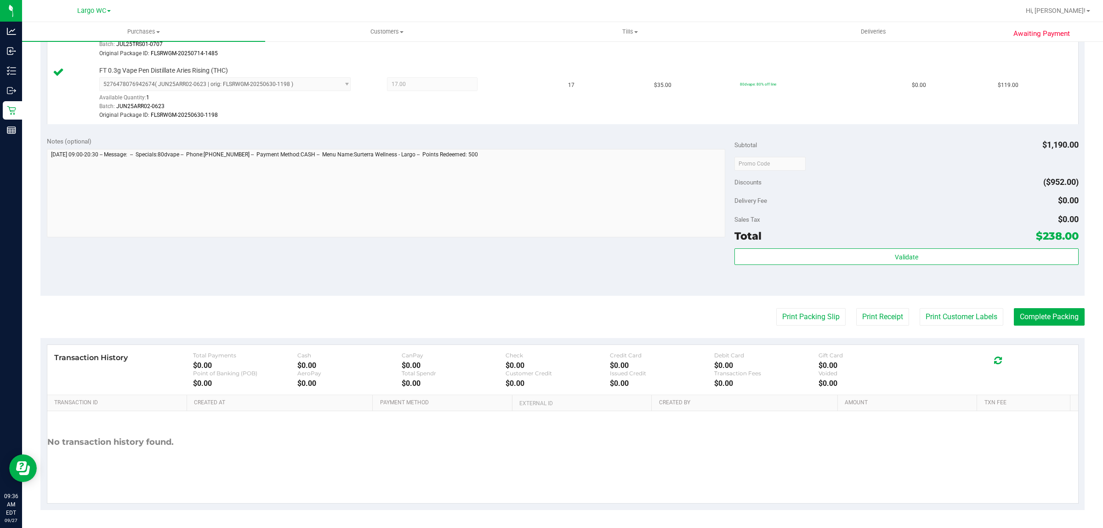
click at [899, 247] on div "Subtotal $1,190.00 Discounts ($952.00) Delivery Fee $0.00 Sales Tax $0.00 Total…" at bounding box center [906, 212] width 344 height 153
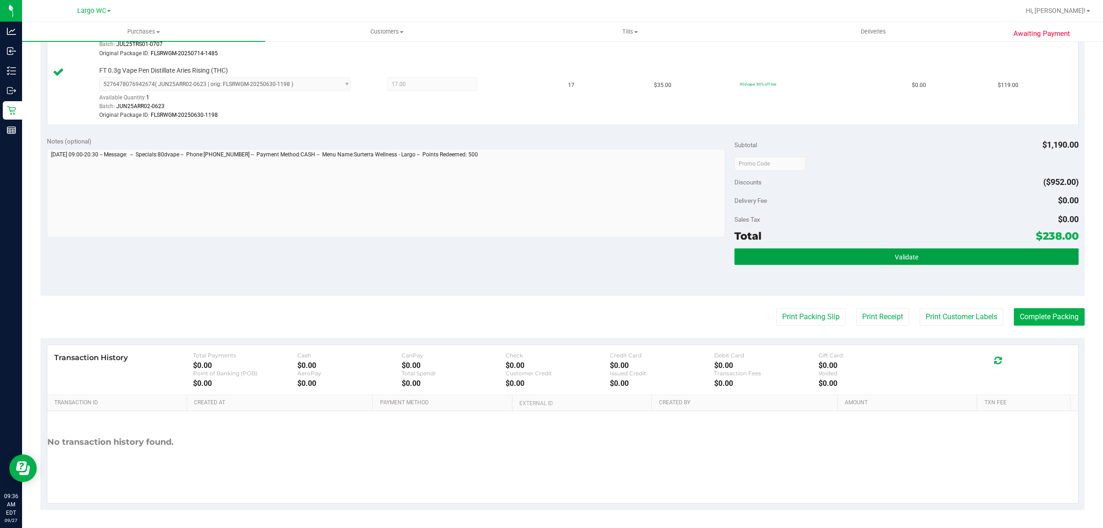
click at [895, 259] on span "Validate" at bounding box center [906, 256] width 23 height 7
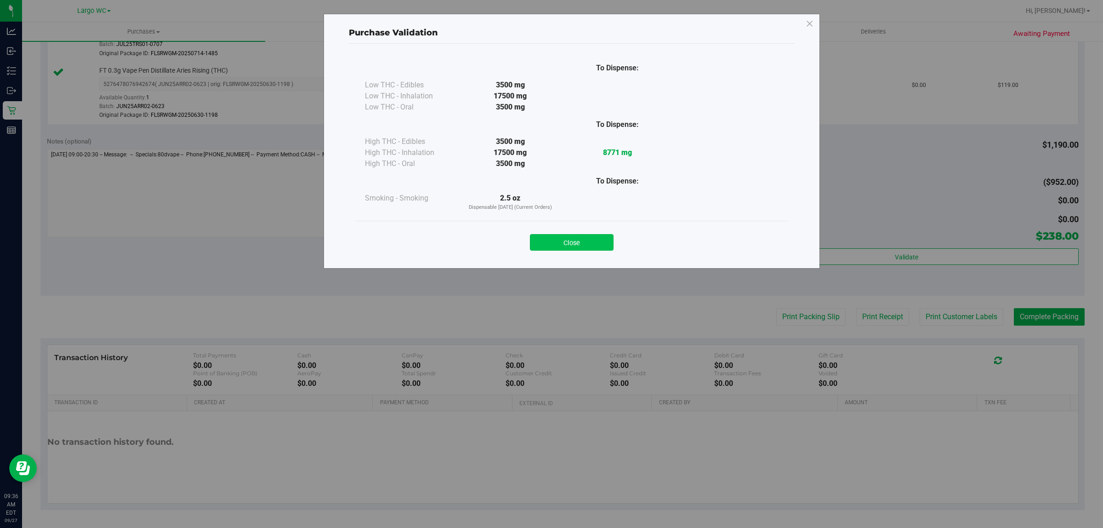
click at [584, 244] on button "Close" at bounding box center [572, 242] width 84 height 17
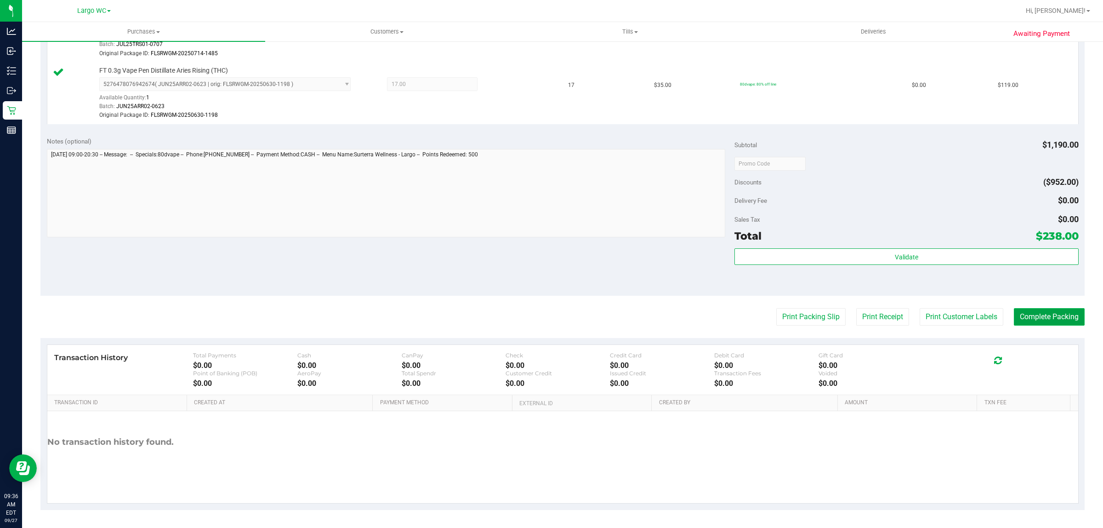
click at [1028, 316] on button "Complete Packing" at bounding box center [1049, 316] width 71 height 17
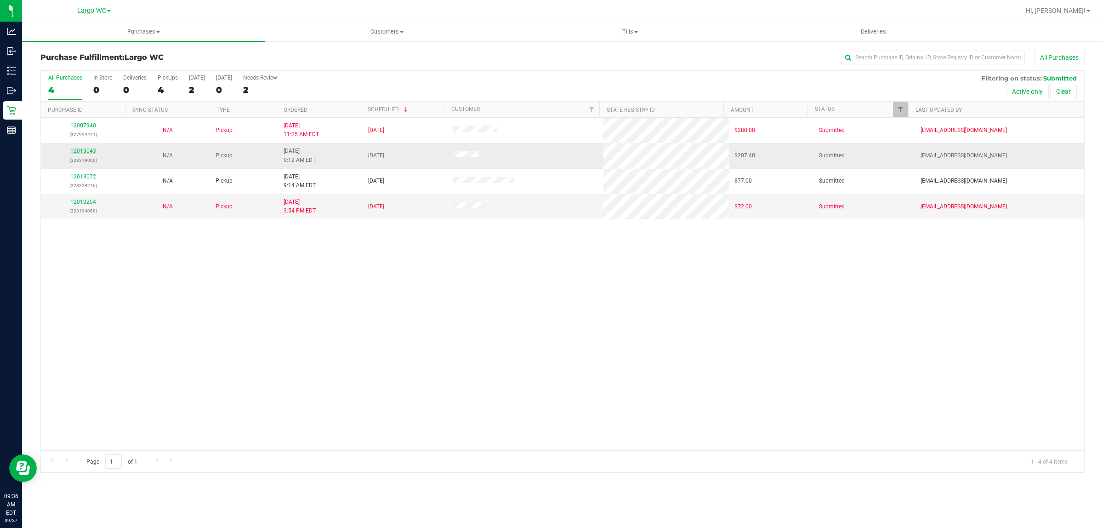
click at [86, 153] on link "12013043" at bounding box center [83, 151] width 26 height 6
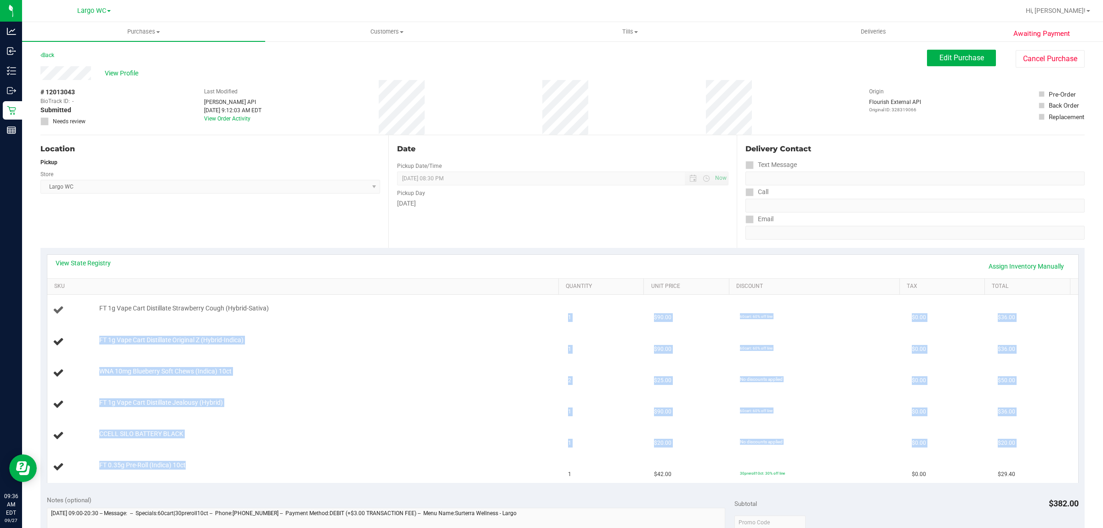
drag, startPoint x: 205, startPoint y: 478, endPoint x: 115, endPoint y: 316, distance: 185.5
click at [115, 316] on tbody "FT 1g Vape Cart Distillate Strawberry Cough (Hybrid-Sativa) 1 $90.00 60cart: 60…" at bounding box center [562, 389] width 1031 height 188
drag, startPoint x: 297, startPoint y: 423, endPoint x: 301, endPoint y: 426, distance: 5.0
click at [301, 426] on td "CCELL SILO BATTERY BLACK" at bounding box center [305, 435] width 516 height 31
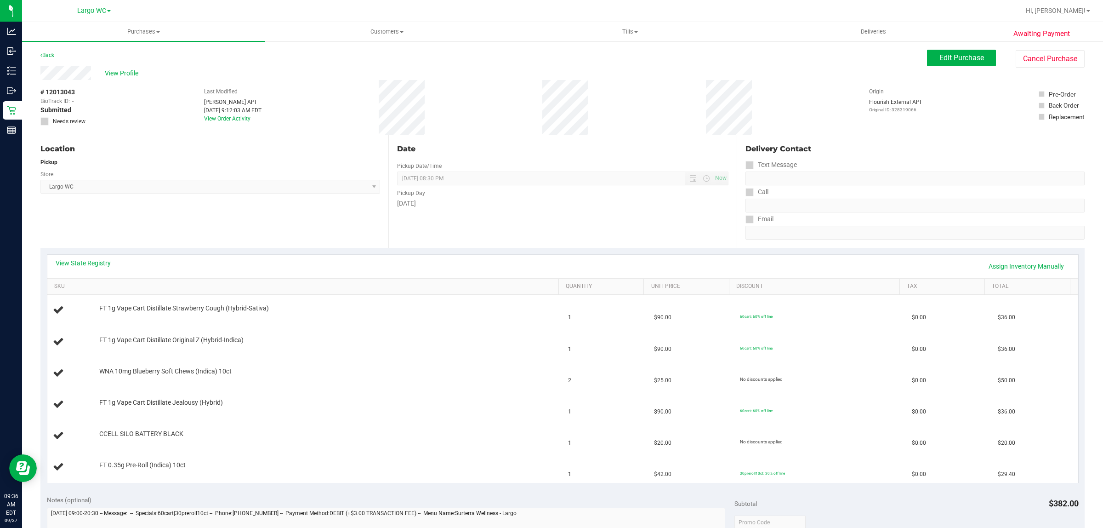
click at [45, 47] on div "Awaiting Payment Back Edit Purchase Cancel Purchase View Profile # 12013043 Bio…" at bounding box center [562, 463] width 1081 height 846
click at [47, 52] on link "Back" at bounding box center [47, 55] width 14 height 6
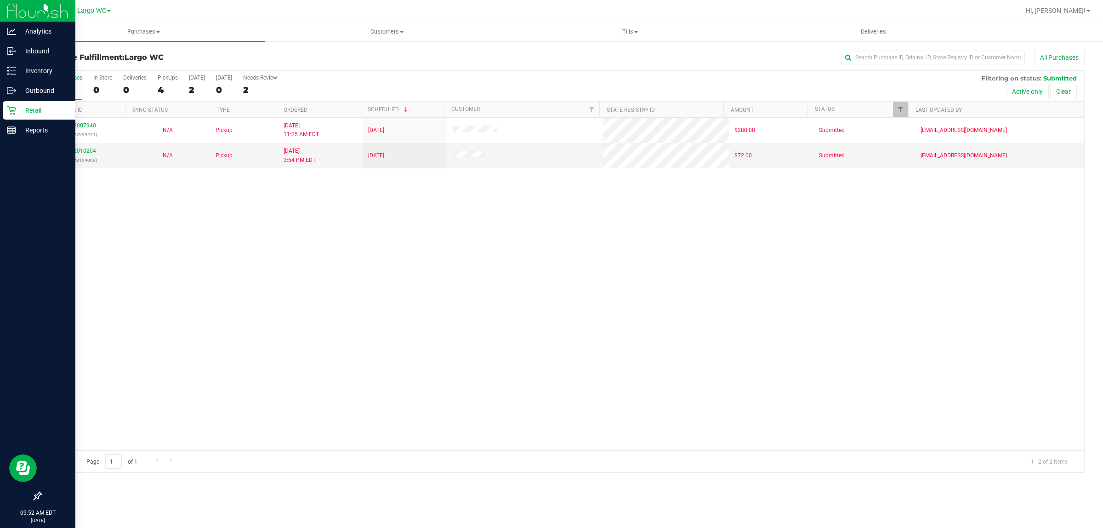
click at [8, 109] on icon at bounding box center [11, 110] width 9 height 9
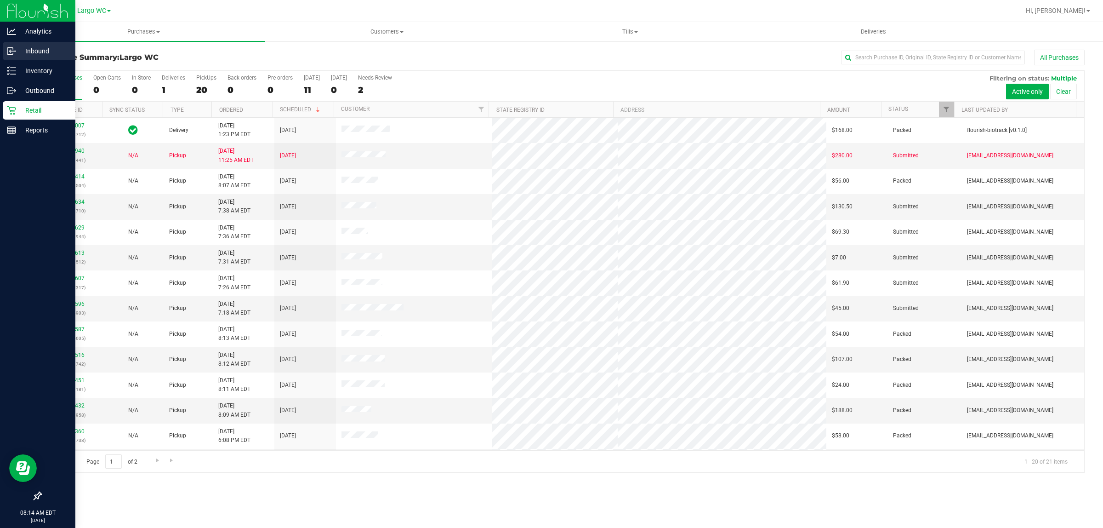
click at [7, 55] on icon at bounding box center [11, 50] width 9 height 9
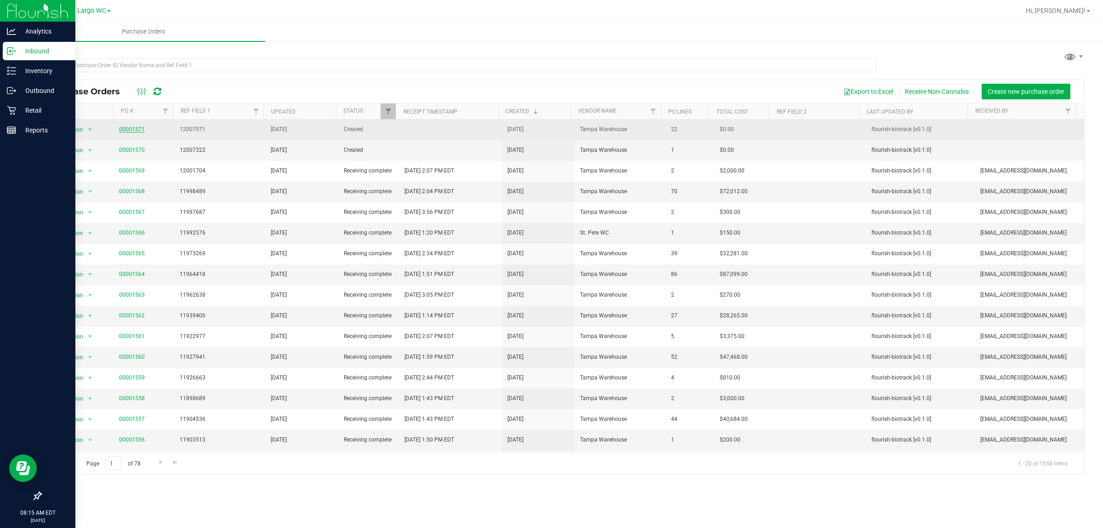
click at [134, 127] on link "00001571" at bounding box center [132, 129] width 26 height 6
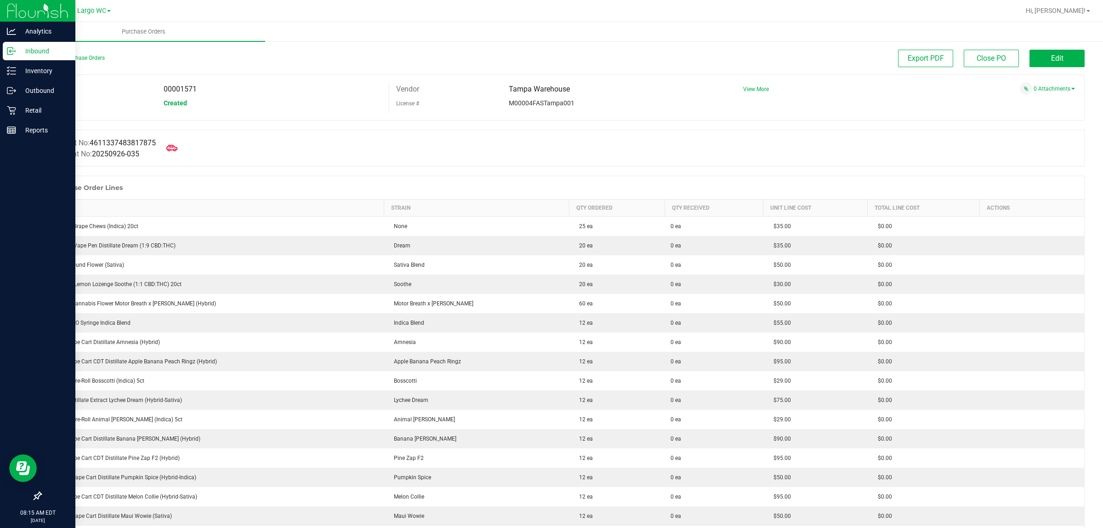
click at [74, 51] on div "Back to Purchase Orders" at bounding box center [170, 58] width 261 height 17
click at [69, 55] on link "Back to Purchase Orders" at bounding box center [72, 58] width 64 height 6
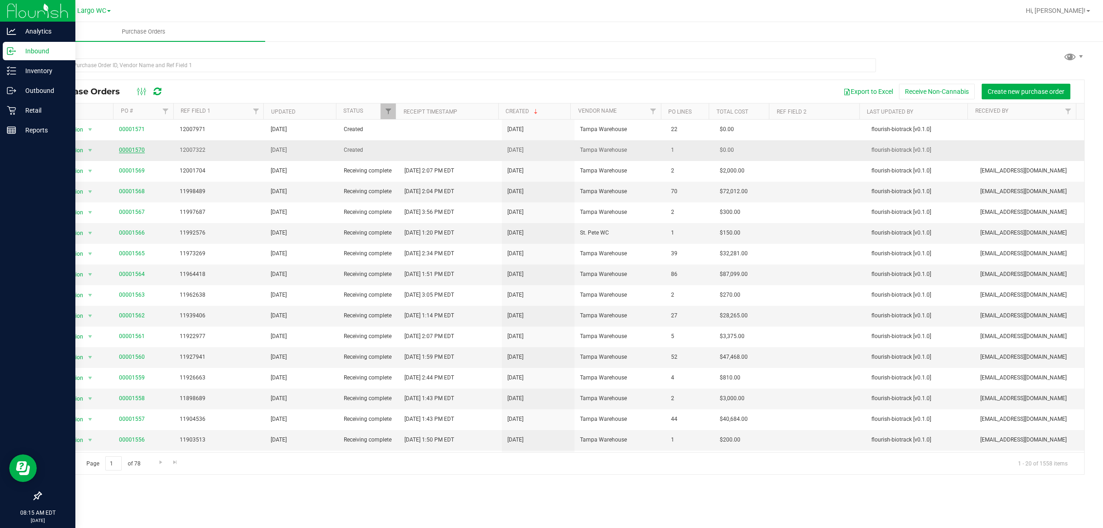
click at [136, 151] on link "00001570" at bounding box center [132, 150] width 26 height 6
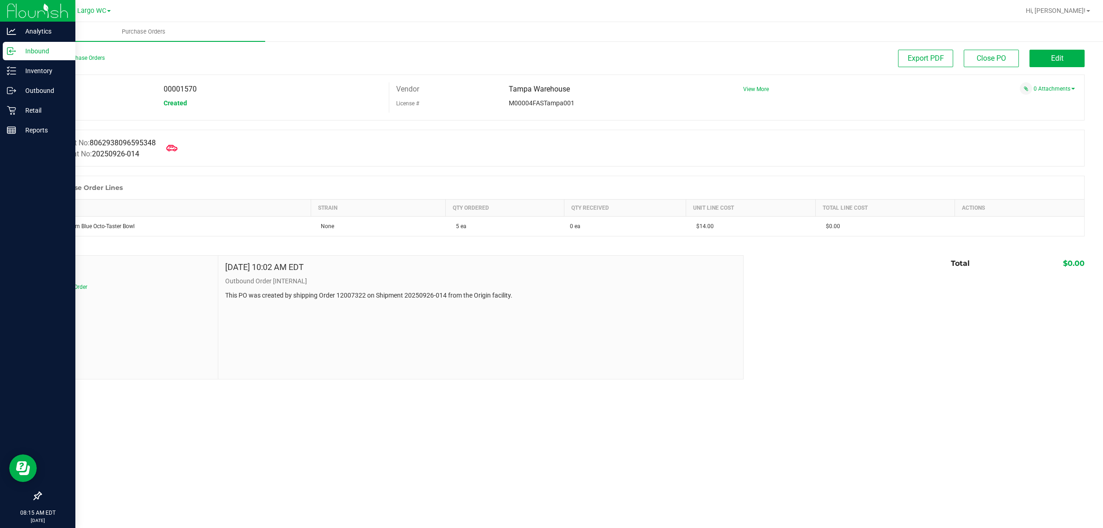
drag, startPoint x: 67, startPoint y: 45, endPoint x: 66, endPoint y: 49, distance: 4.8
click at [66, 48] on div "Back to Purchase Orders Export PDF Close PO Edit PO 00001570 Status Created Ven…" at bounding box center [562, 214] width 1081 height 348
click at [67, 51] on div "Back to Purchase Orders" at bounding box center [170, 58] width 261 height 17
click at [67, 57] on link "Back to Purchase Orders" at bounding box center [72, 58] width 64 height 6
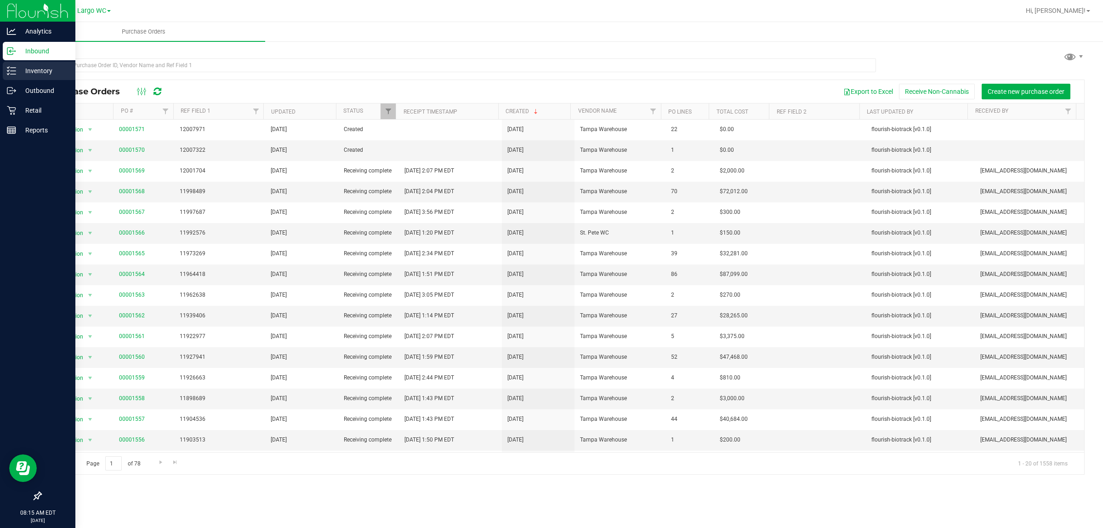
click at [15, 69] on icon at bounding box center [11, 70] width 9 height 9
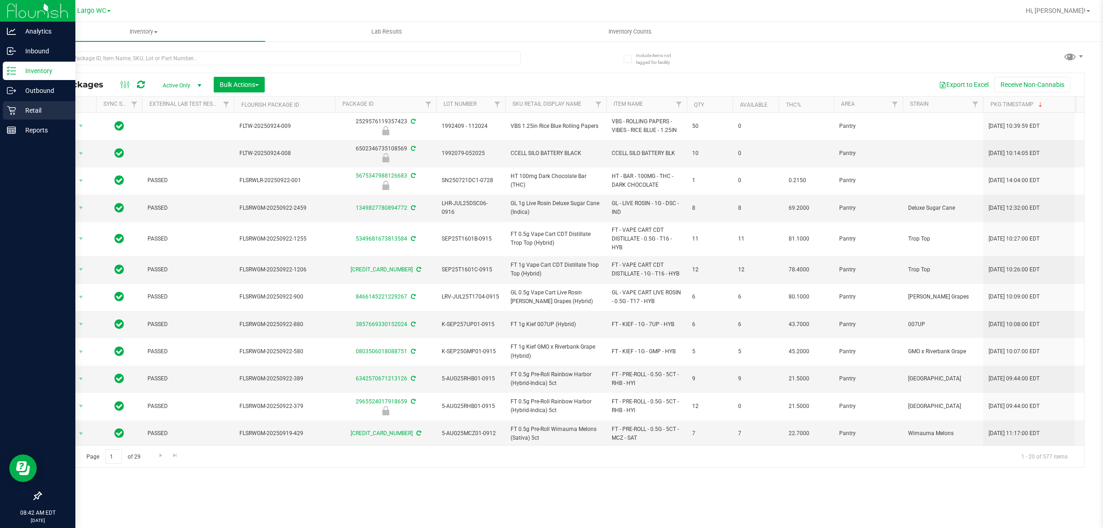
click at [7, 112] on icon at bounding box center [11, 110] width 9 height 9
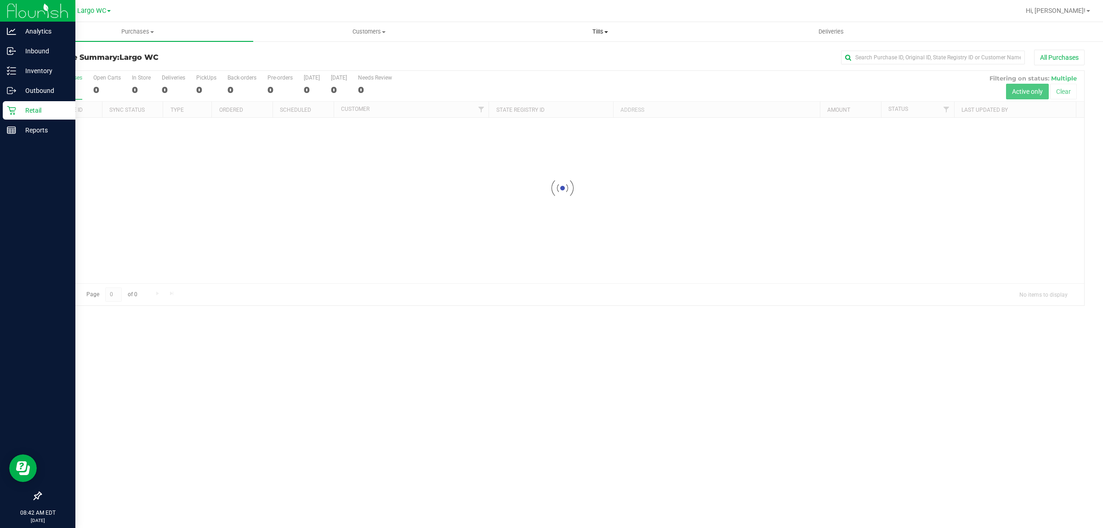
click at [600, 28] on span "Tills" at bounding box center [600, 32] width 230 height 8
click at [505, 53] on span "Manage tills" at bounding box center [515, 55] width 62 height 8
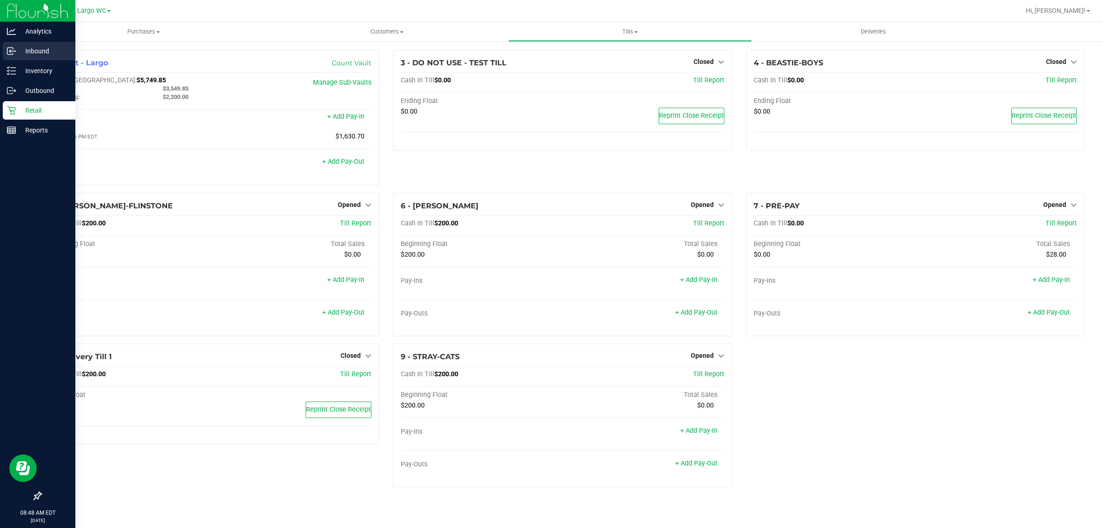
click at [7, 53] on icon at bounding box center [10, 51] width 6 height 7
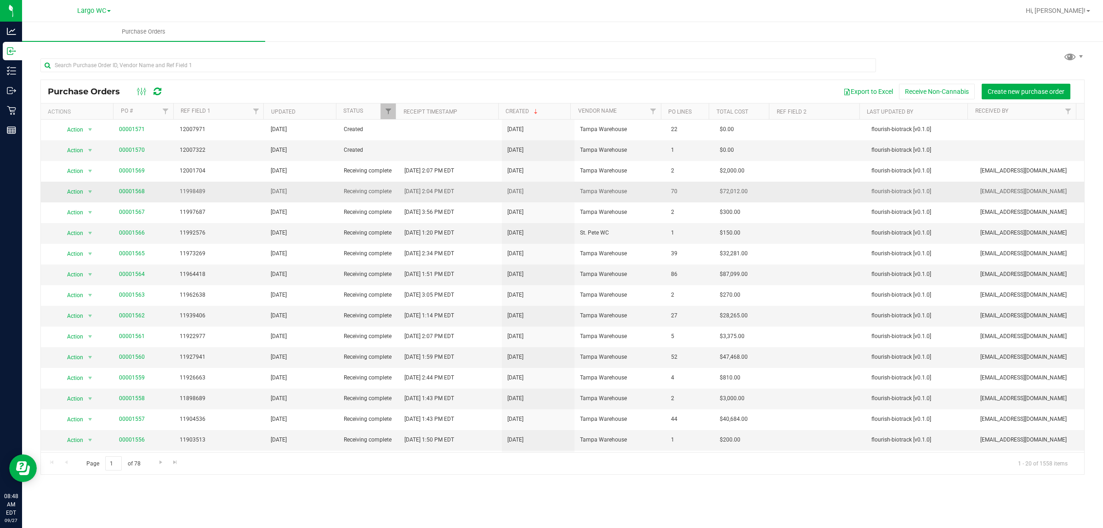
drag, startPoint x: 108, startPoint y: 194, endPoint x: 160, endPoint y: 189, distance: 51.7
click at [160, 189] on tr "Action Action Close purchase order Edit purchase order PO audit log Re-order Vi…" at bounding box center [562, 192] width 1043 height 21
click at [162, 188] on span "00001568" at bounding box center [144, 191] width 50 height 9
drag, startPoint x: 665, startPoint y: 190, endPoint x: 678, endPoint y: 192, distance: 12.5
click at [678, 192] on span "70" at bounding box center [690, 191] width 38 height 9
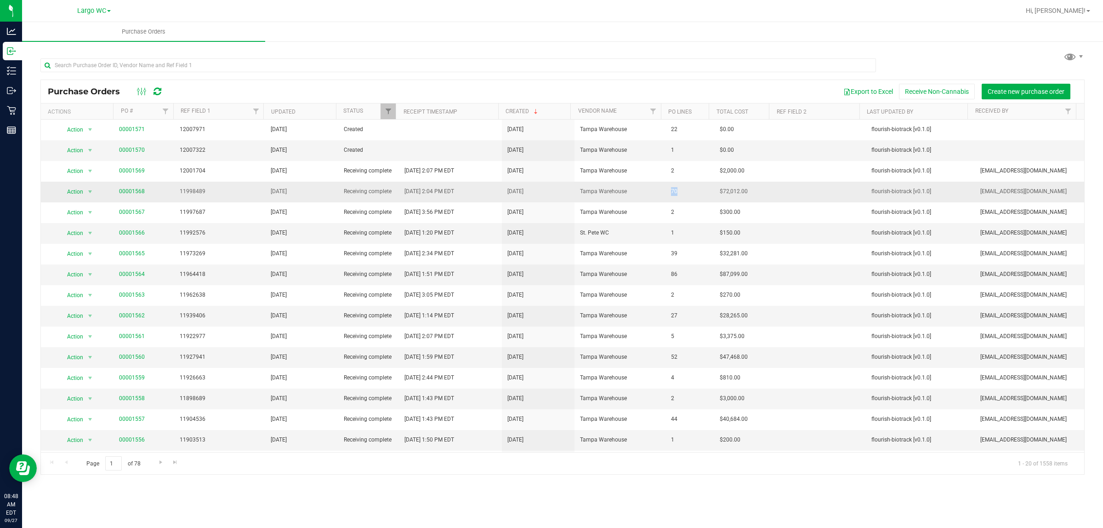
click at [681, 191] on span "70" at bounding box center [690, 191] width 38 height 9
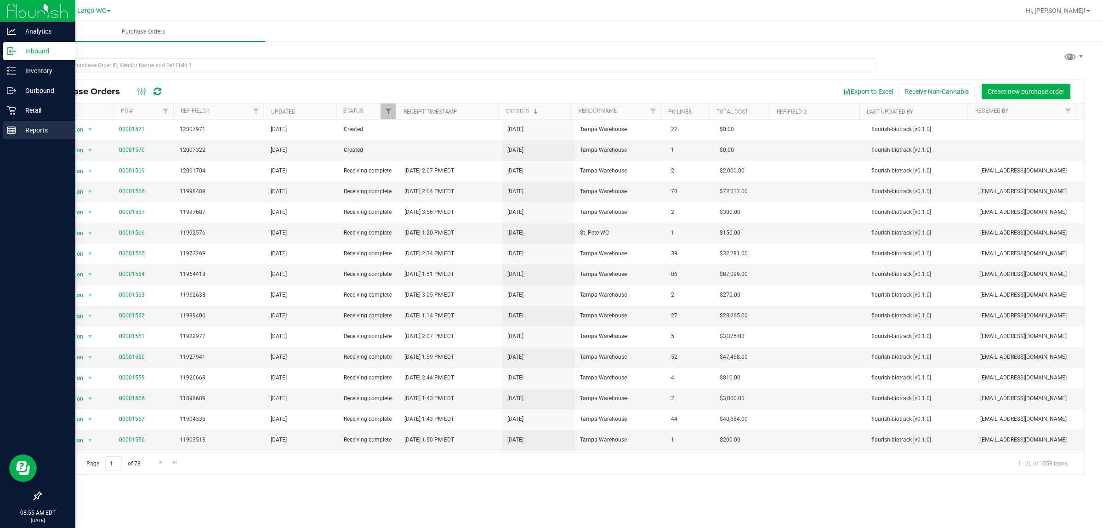
click at [25, 134] on p "Reports" at bounding box center [43, 130] width 55 height 11
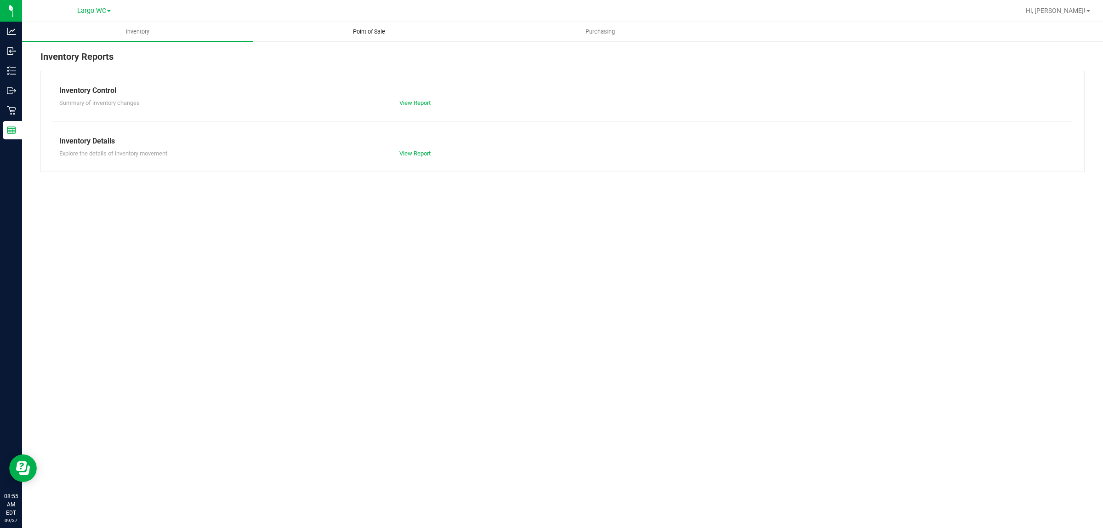
click at [362, 34] on span "Point of Sale" at bounding box center [369, 32] width 57 height 8
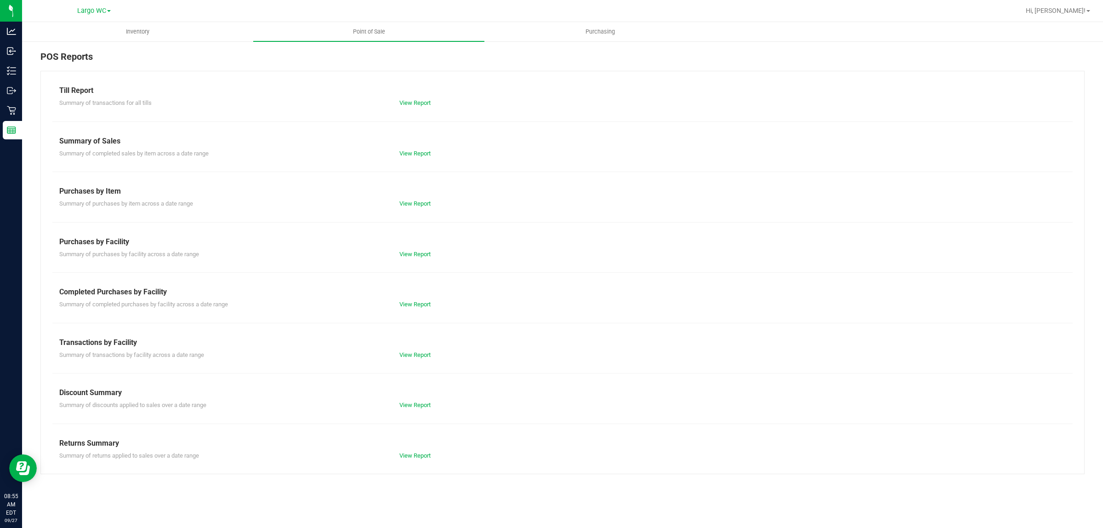
click at [414, 313] on div "Till Report Summary of transactions for all tills View Report Summary of Sales …" at bounding box center [562, 272] width 1044 height 403
click at [419, 299] on div "Summary of completed purchases by facility across a date range View Report" at bounding box center [562, 302] width 1020 height 11
click at [415, 302] on link "View Report" at bounding box center [414, 304] width 31 height 7
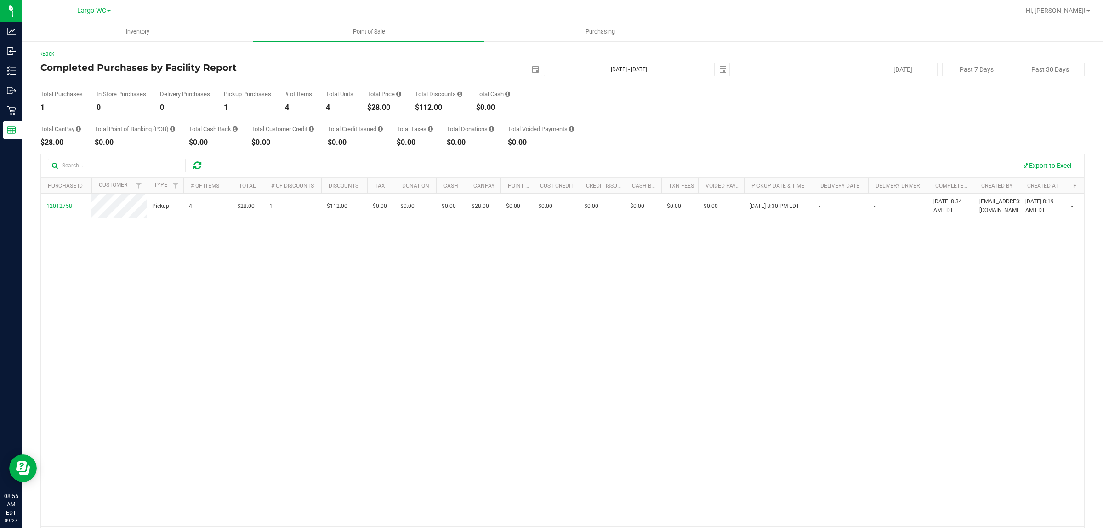
drag, startPoint x: 373, startPoint y: 107, endPoint x: 380, endPoint y: 127, distance: 21.5
click at [396, 107] on div "$28.00" at bounding box center [384, 107] width 34 height 7
click at [376, 127] on div "Total Credit Issued" at bounding box center [355, 129] width 55 height 6
click at [379, 28] on span "Point of Sale" at bounding box center [369, 32] width 57 height 8
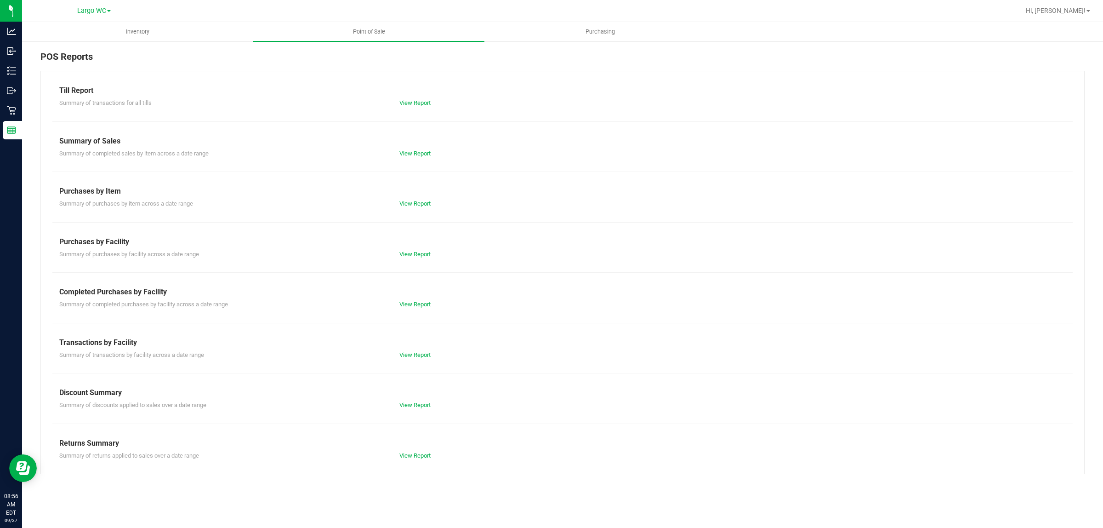
click at [413, 300] on div "View Report" at bounding box center [477, 304] width 170 height 9
click at [413, 302] on link "View Report" at bounding box center [414, 304] width 31 height 7
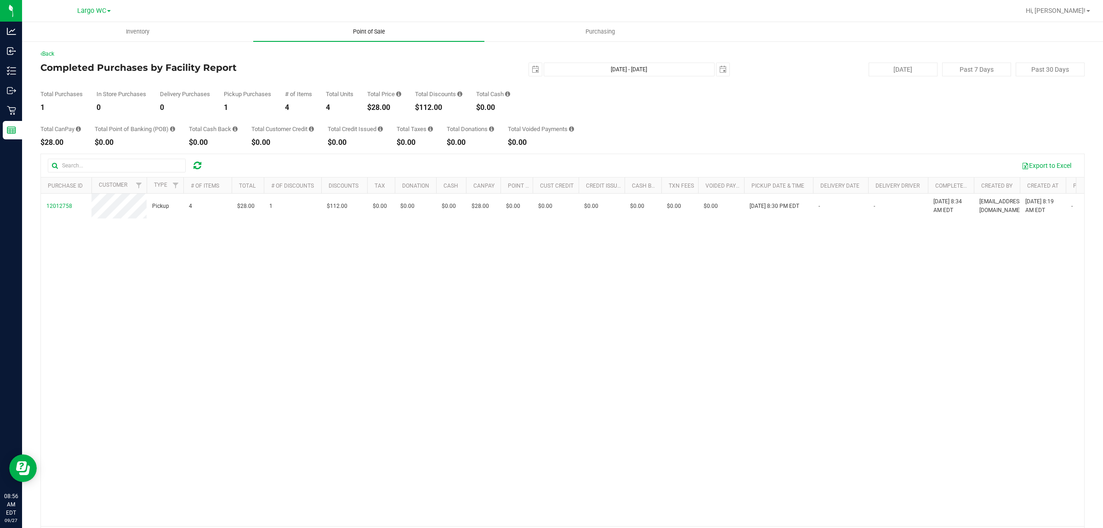
click at [367, 32] on span "Point of Sale" at bounding box center [369, 32] width 57 height 8
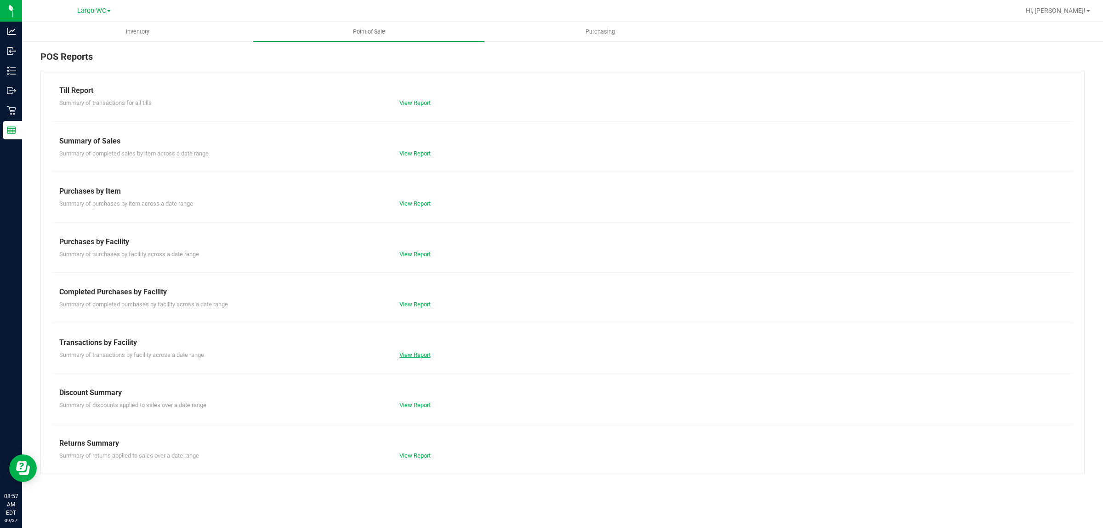
click at [410, 357] on link "View Report" at bounding box center [414, 354] width 31 height 7
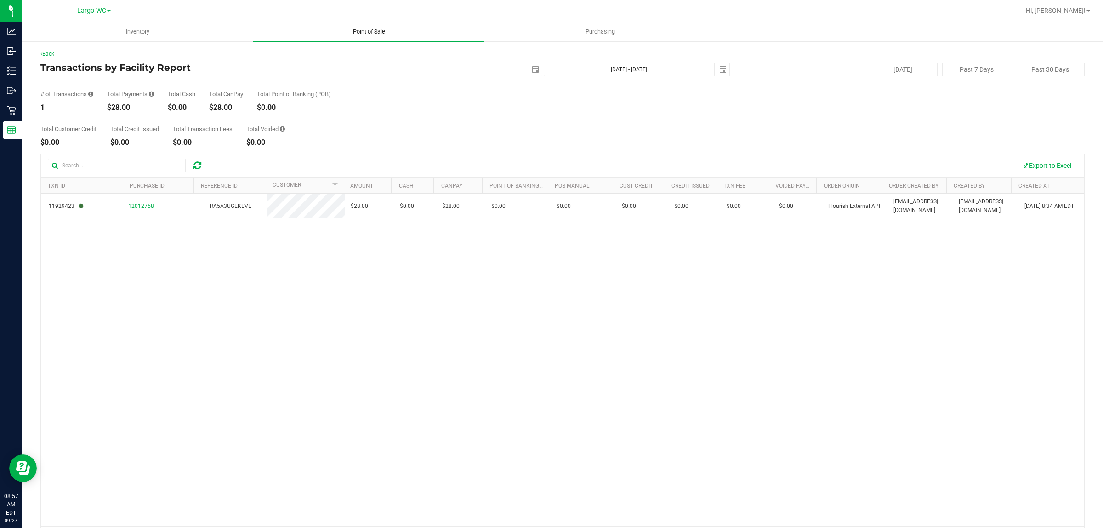
click at [365, 31] on span "Point of Sale" at bounding box center [369, 32] width 57 height 8
